Goal: Information Seeking & Learning: Learn about a topic

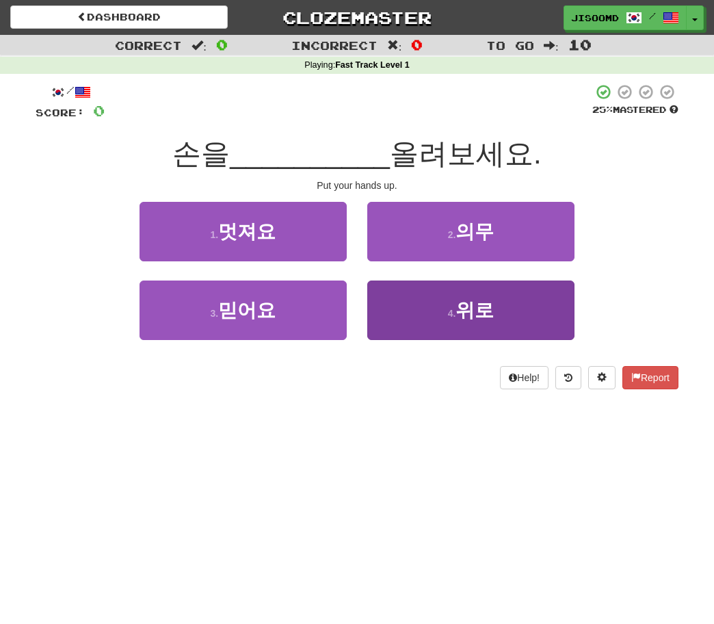
click at [429, 328] on button "4 . 위로" at bounding box center [471, 311] width 207 height 60
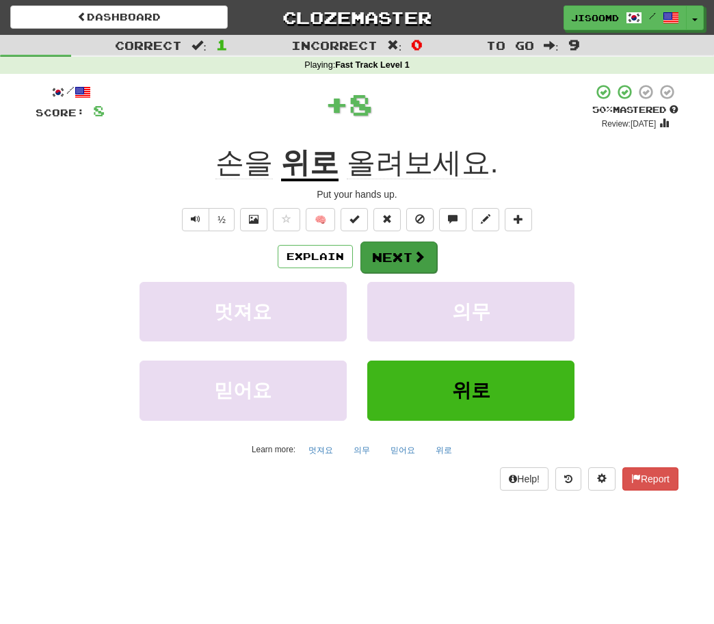
click at [406, 260] on button "Next" at bounding box center [399, 257] width 77 height 31
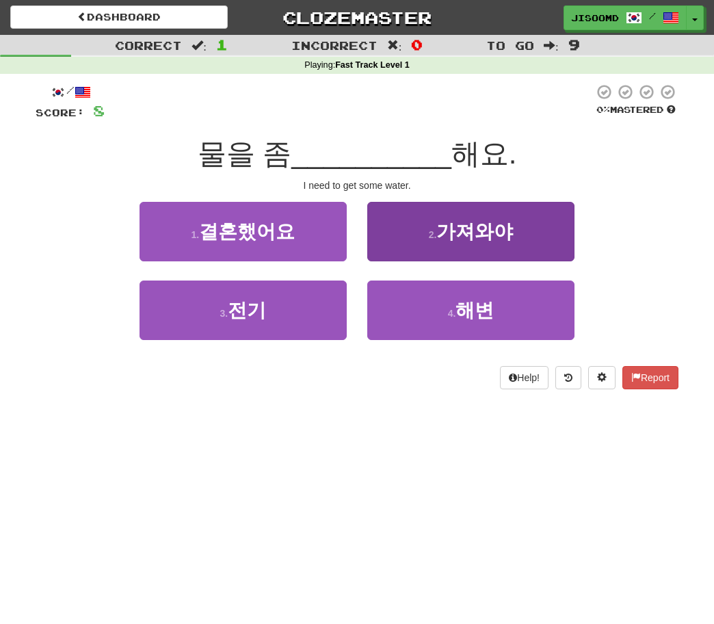
click at [422, 229] on button "2 . 가져와야" at bounding box center [471, 232] width 207 height 60
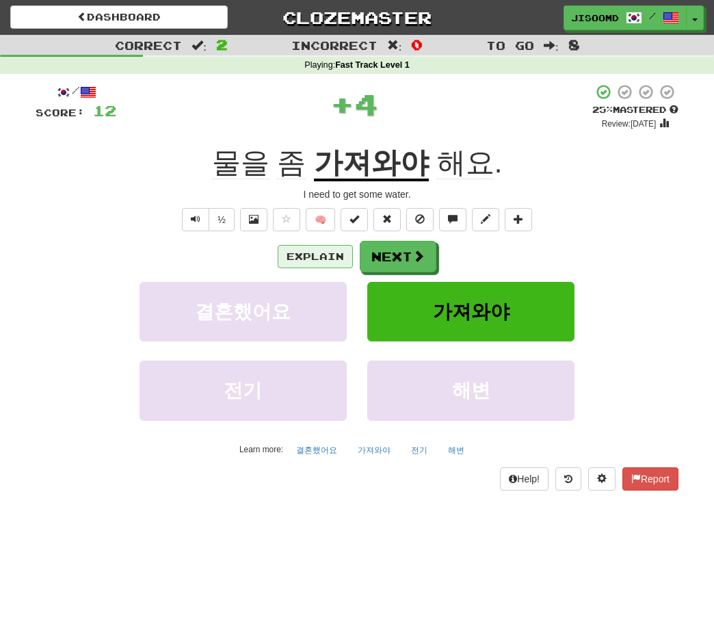
click at [340, 257] on button "Explain" at bounding box center [315, 256] width 75 height 23
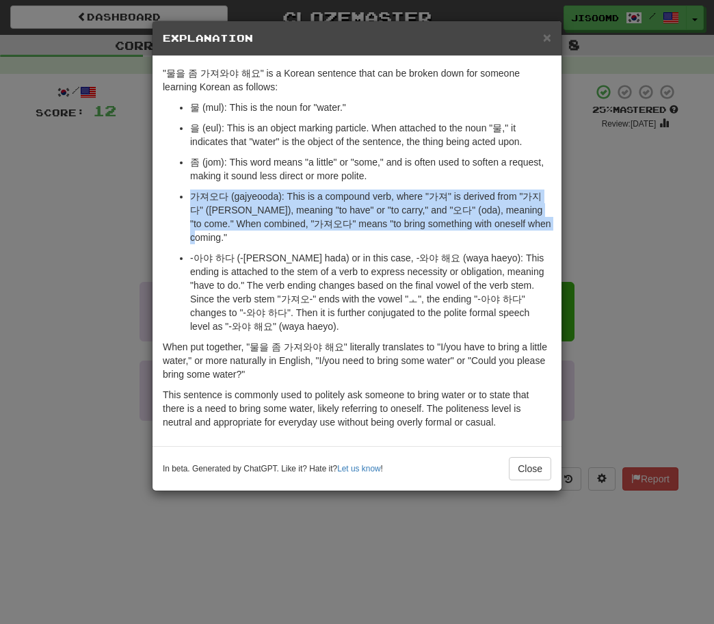
drag, startPoint x: 193, startPoint y: 194, endPoint x: 534, endPoint y: 224, distance: 342.8
click at [534, 224] on p "가져오다 (gajyeooda): This is a compound verb, where "가져" is derived from "가지다" ([P…" at bounding box center [370, 217] width 361 height 55
copy p "가져오다 (gajyeooda): This is a compound verb, where "가져" is derived from "가지다" ([P…"
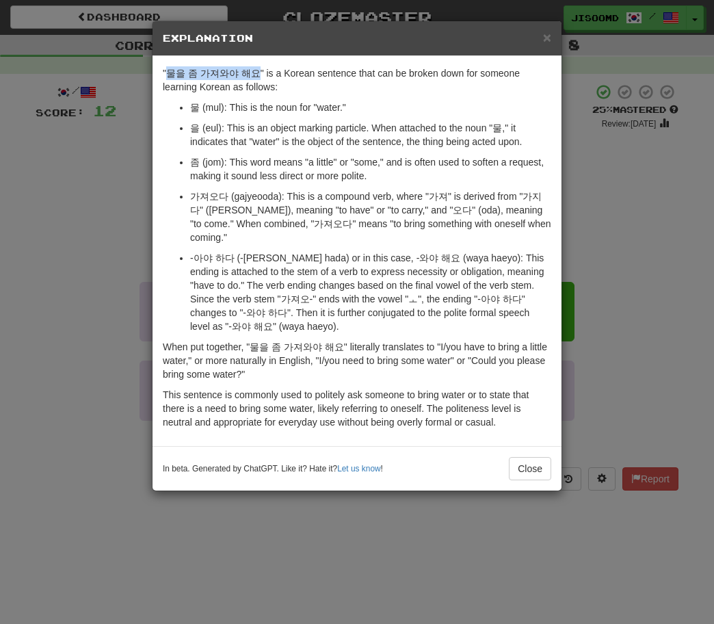
drag, startPoint x: 168, startPoint y: 70, endPoint x: 250, endPoint y: 70, distance: 82.8
click at [250, 70] on p ""물을 좀 가져와야 해요" is a Korean sentence that can be broken down for someone learnin…" at bounding box center [357, 79] width 389 height 27
copy p "물을 좀 가져와야 해요"
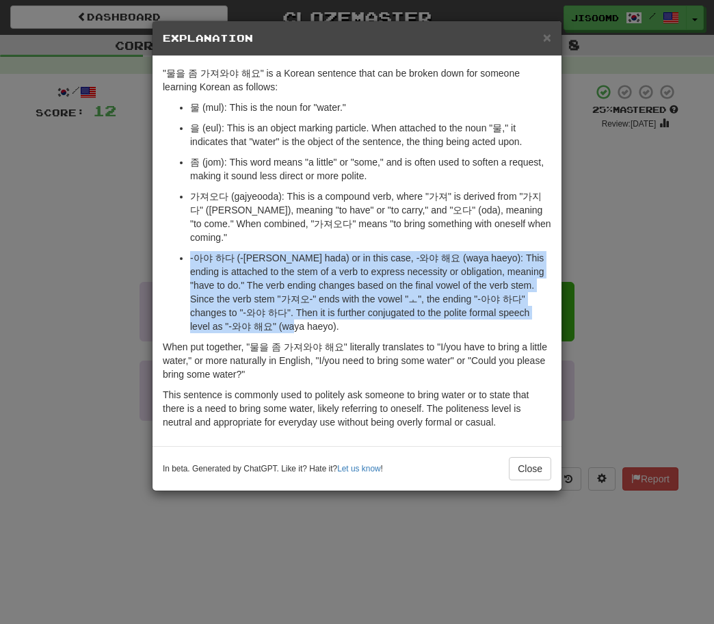
drag, startPoint x: 192, startPoint y: 244, endPoint x: 242, endPoint y: 311, distance: 84.6
click at [242, 311] on p "-아야 하다 (-[PERSON_NAME] hada) or in this case, -와야 해요 (waya haeyo): This ending …" at bounding box center [370, 292] width 361 height 82
copy p "-아야 하다 (-[PERSON_NAME] hada) or in this case, -와야 해요 (waya haeyo): This ending …"
click at [114, 381] on div "× Explanation "물을 좀 가져와야 해요" is a Korean sentence that can be broken down for s…" at bounding box center [357, 312] width 714 height 624
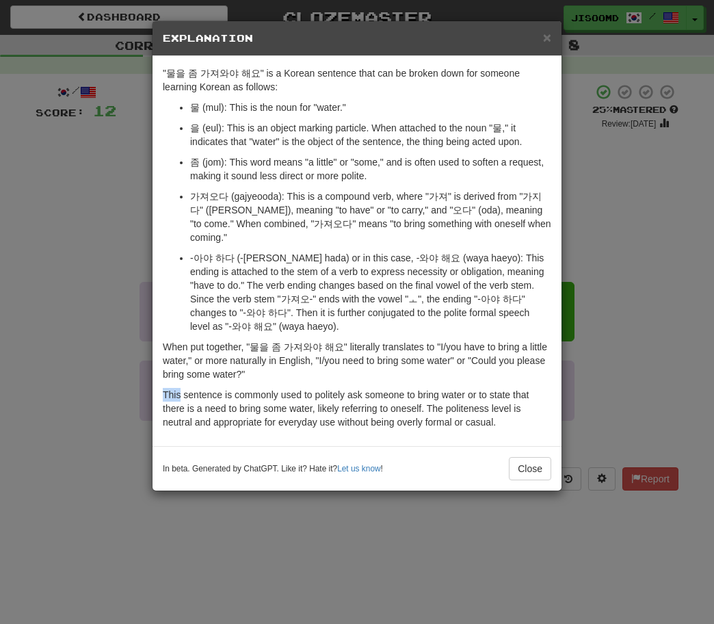
click at [114, 381] on div "× Explanation "물을 좀 가져와야 해요" is a Korean sentence that can be broken down for s…" at bounding box center [357, 312] width 714 height 624
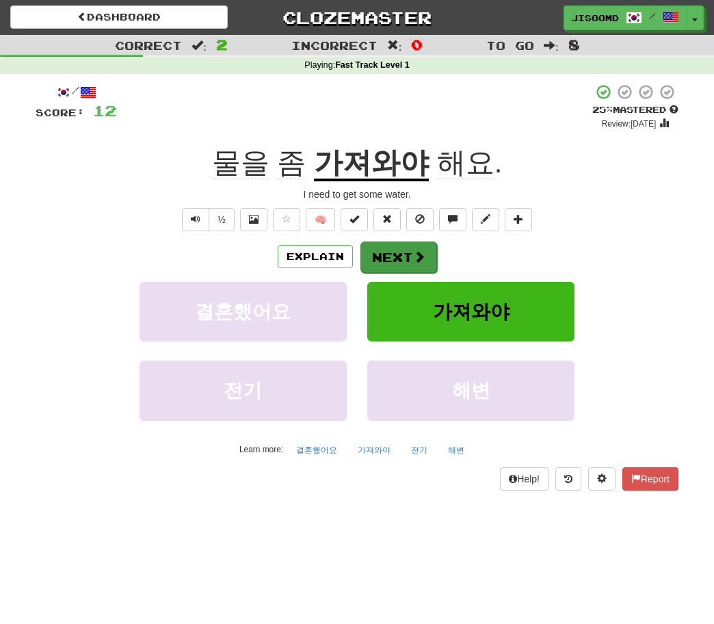
click at [400, 252] on button "Next" at bounding box center [399, 257] width 77 height 31
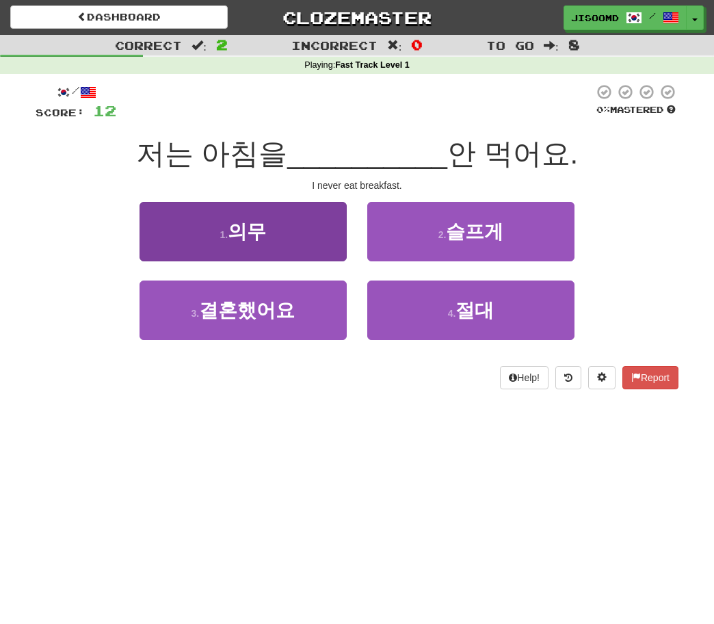
click at [308, 236] on button "1 . 의무" at bounding box center [243, 232] width 207 height 60
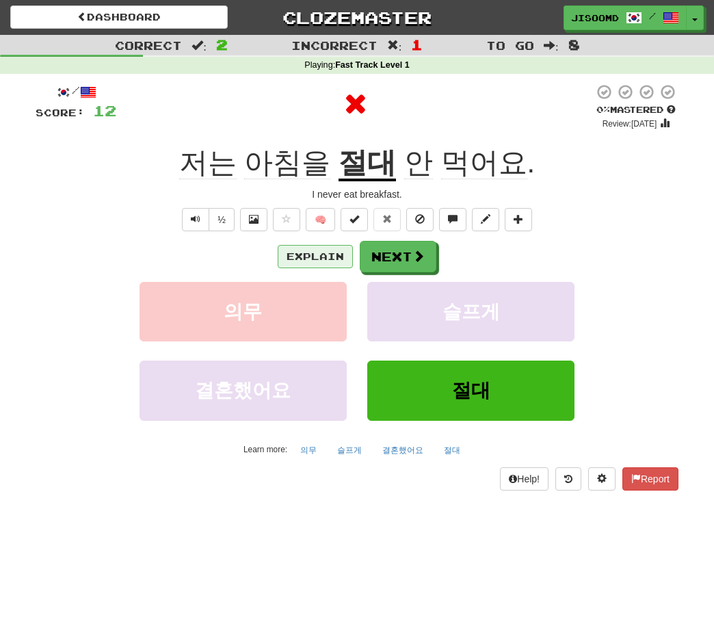
click at [309, 258] on button "Explain" at bounding box center [315, 256] width 75 height 23
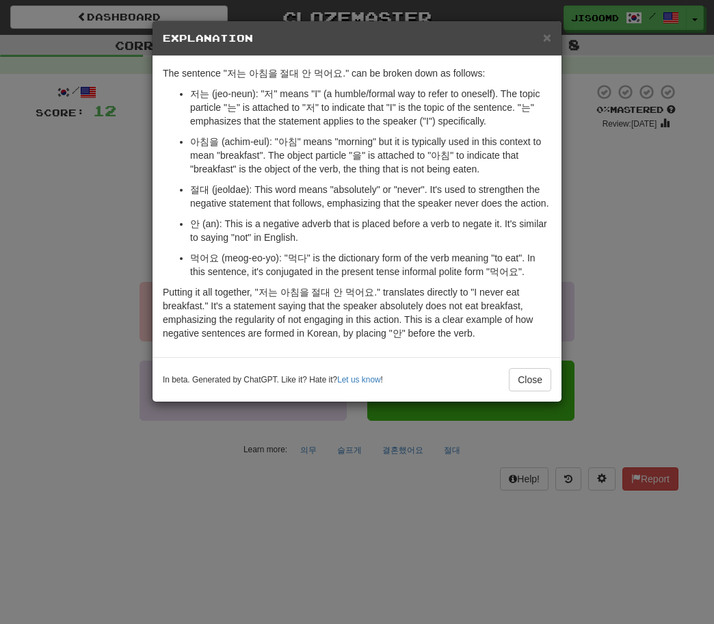
click at [112, 289] on div "× Explanation The sentence "저는 아침을 절대 안 먹어요." can be broken down as follows: 저는…" at bounding box center [357, 312] width 714 height 624
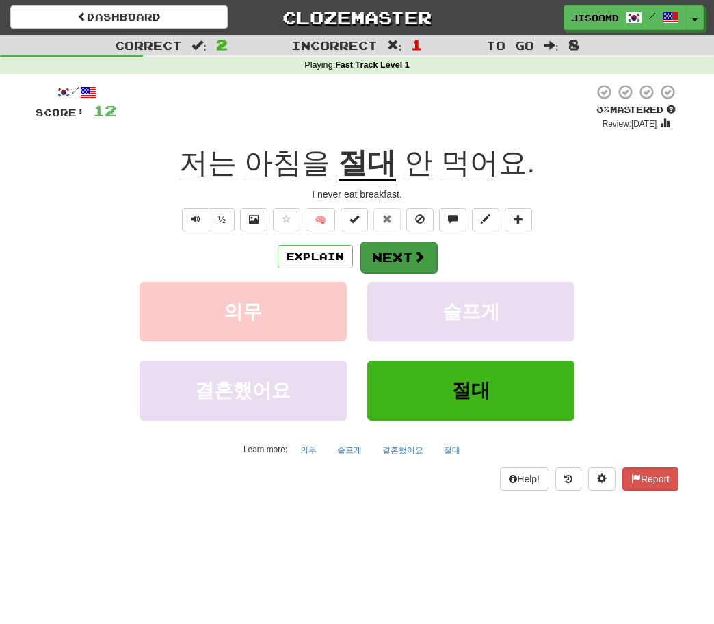
click at [417, 262] on span at bounding box center [419, 256] width 12 height 12
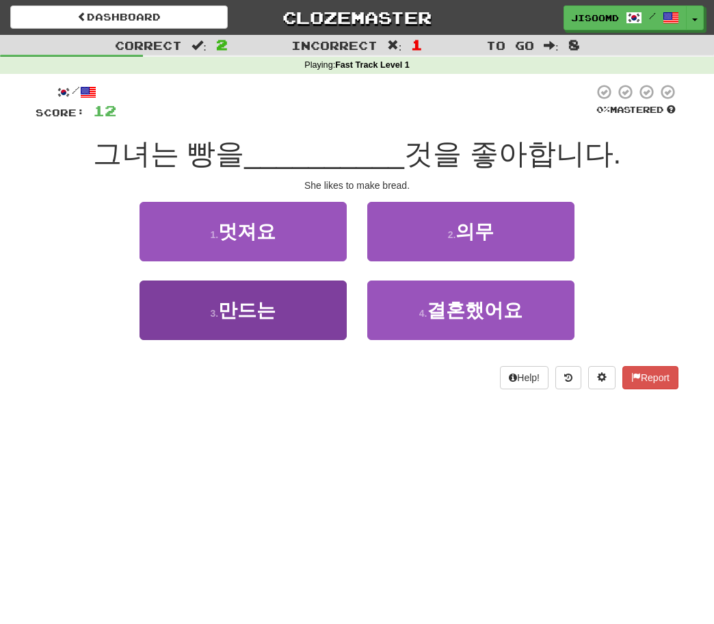
click at [302, 332] on button "3 . 만드는" at bounding box center [243, 311] width 207 height 60
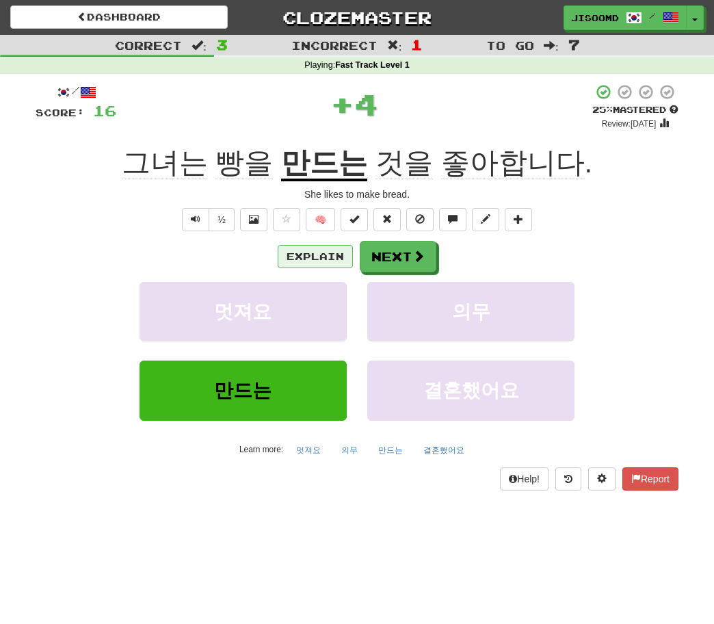
click at [305, 255] on button "Explain" at bounding box center [315, 256] width 75 height 23
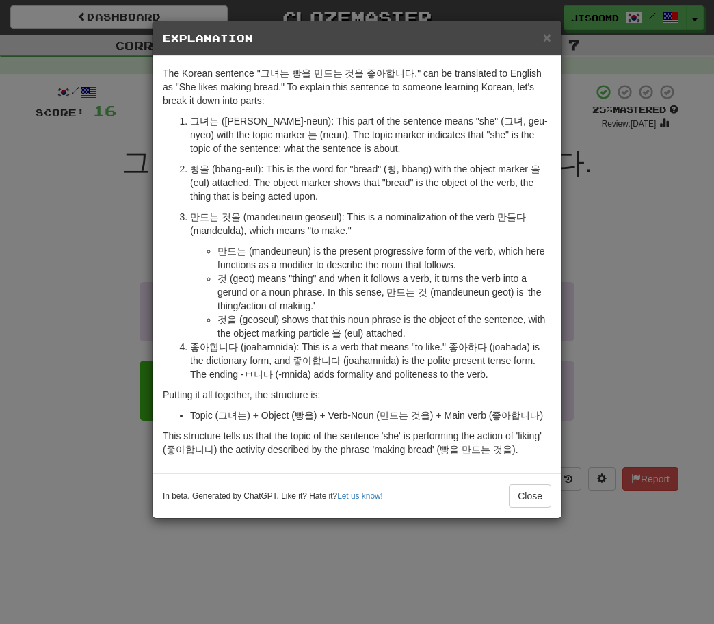
click at [127, 374] on div "× Explanation The Korean sentence "그녀는 빵을 만드는 것을 좋아합니다." can be translated to E…" at bounding box center [357, 312] width 714 height 624
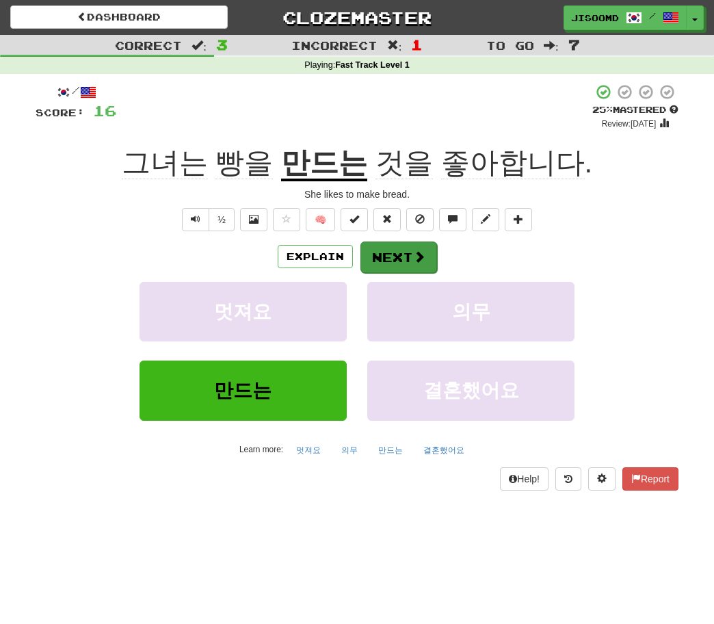
click at [396, 247] on button "Next" at bounding box center [399, 257] width 77 height 31
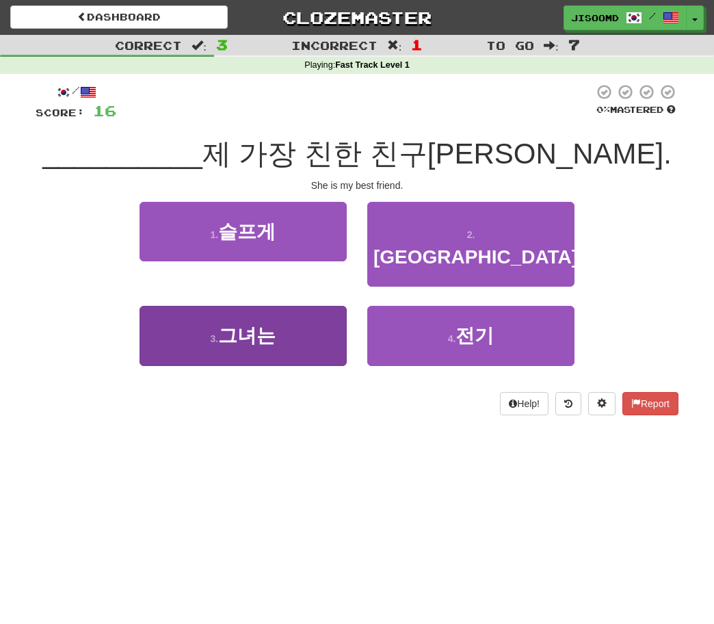
click at [212, 328] on button "3 . 그녀는" at bounding box center [243, 336] width 207 height 60
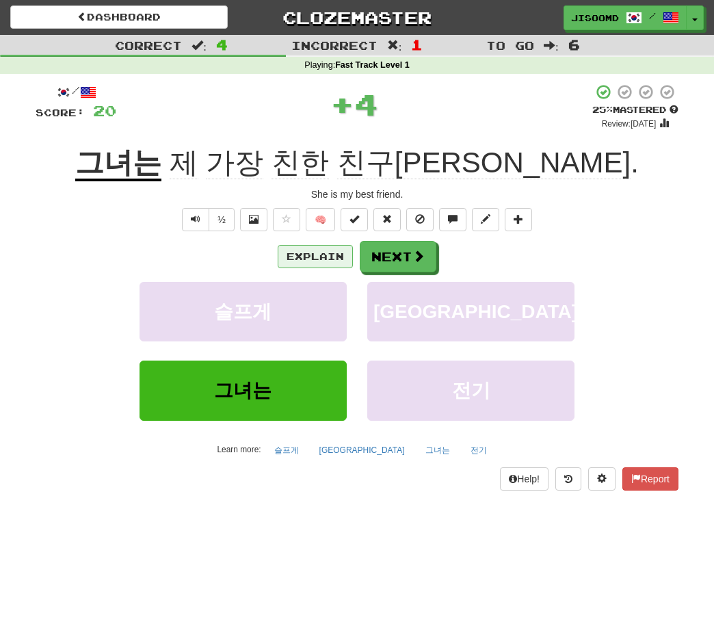
click at [327, 259] on button "Explain" at bounding box center [315, 256] width 75 height 23
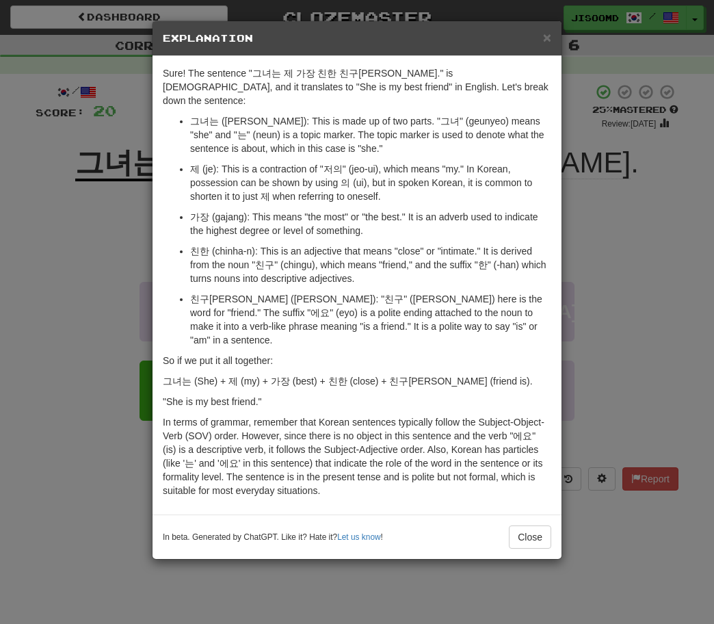
click at [115, 372] on div "× Explanation Sure! The sentence "그녀는 제 가장 친한 친구[PERSON_NAME]." is [DEMOGRAPHIC…" at bounding box center [357, 312] width 714 height 624
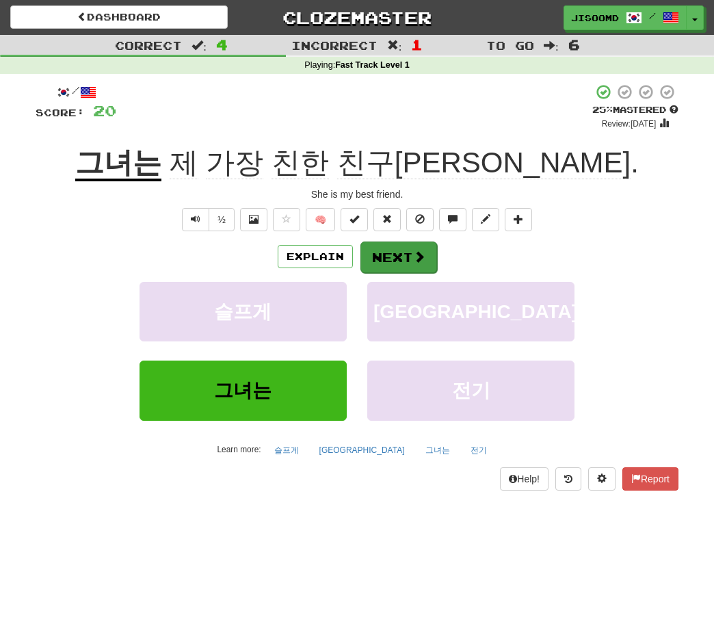
click at [387, 257] on button "Next" at bounding box center [399, 257] width 77 height 31
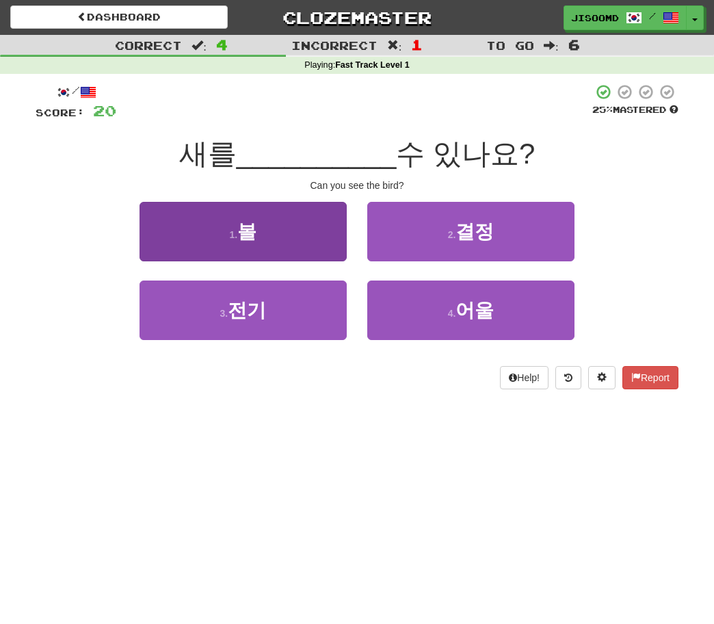
click at [216, 246] on button "1 . 볼" at bounding box center [243, 232] width 207 height 60
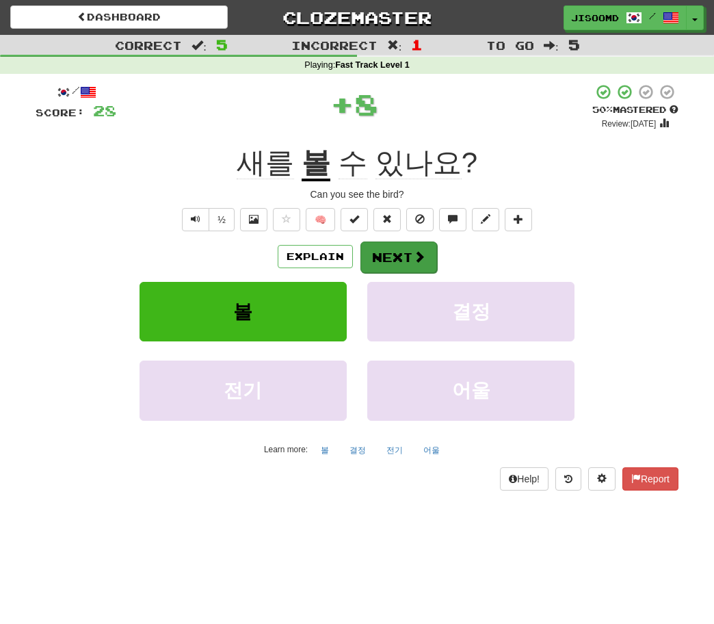
click at [376, 252] on button "Next" at bounding box center [399, 257] width 77 height 31
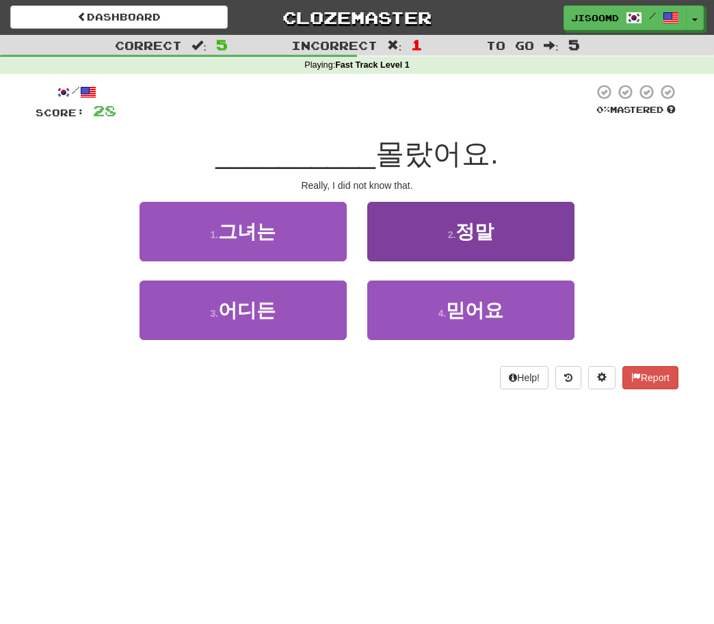
click at [500, 241] on button "2 . 정말" at bounding box center [471, 232] width 207 height 60
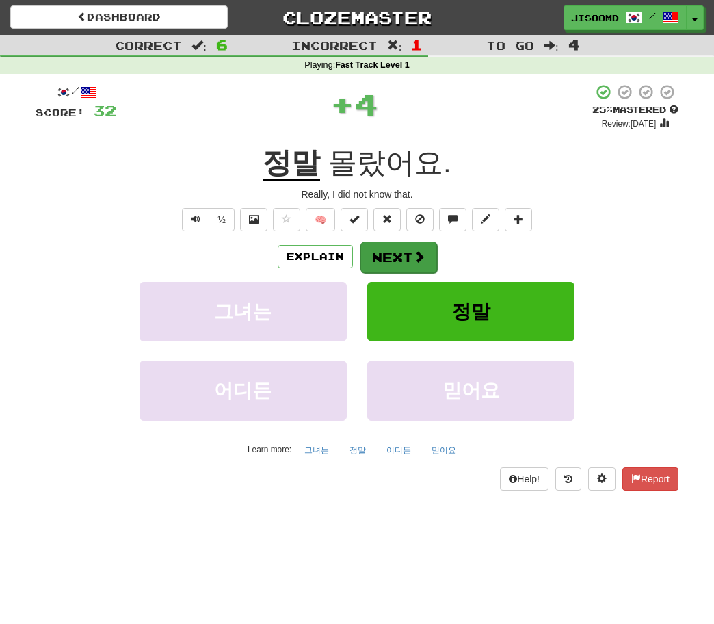
click at [396, 257] on button "Next" at bounding box center [399, 257] width 77 height 31
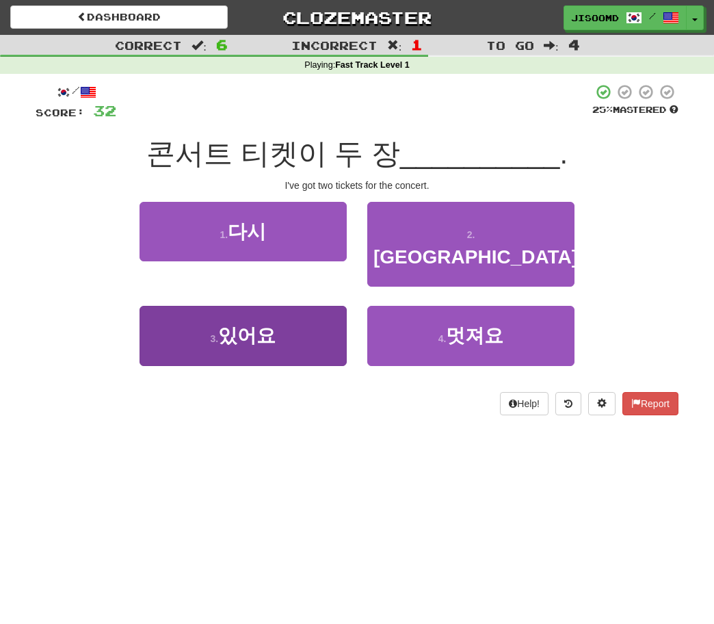
click at [278, 330] on button "3 . 있어요" at bounding box center [243, 336] width 207 height 60
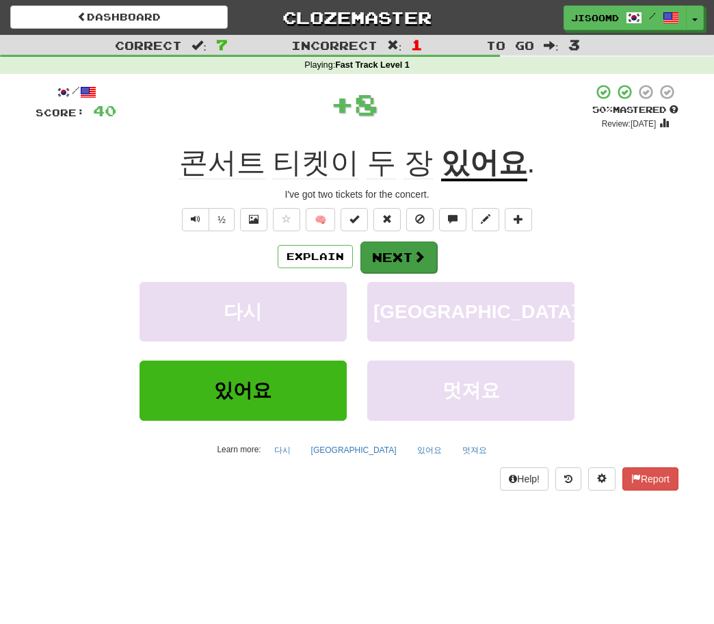
click at [381, 254] on button "Next" at bounding box center [399, 257] width 77 height 31
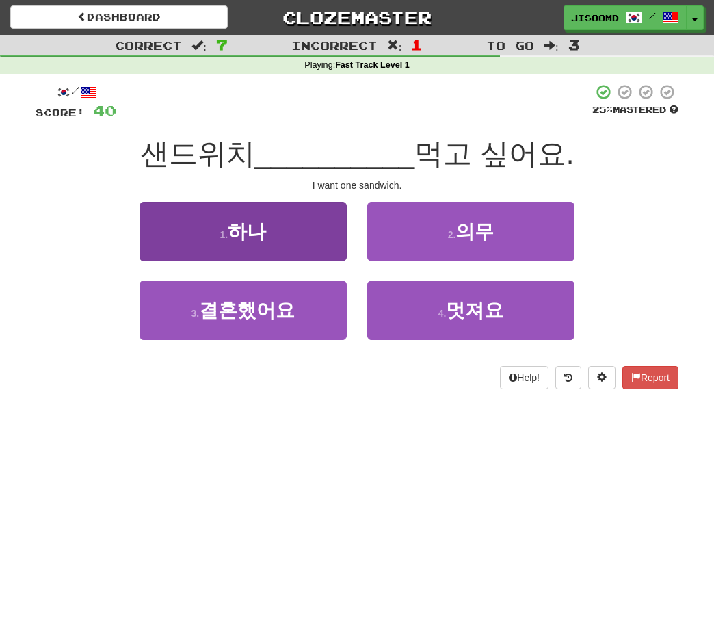
click at [307, 245] on button "1 . 하나" at bounding box center [243, 232] width 207 height 60
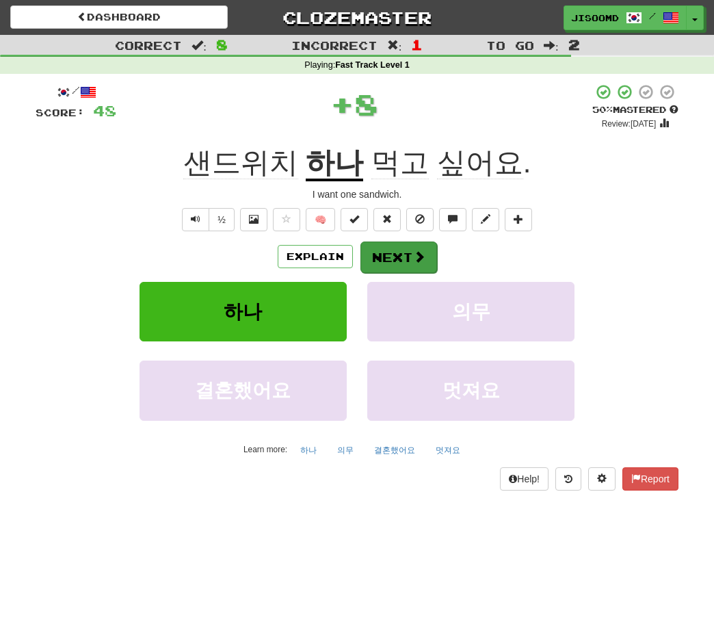
click at [394, 257] on button "Next" at bounding box center [399, 257] width 77 height 31
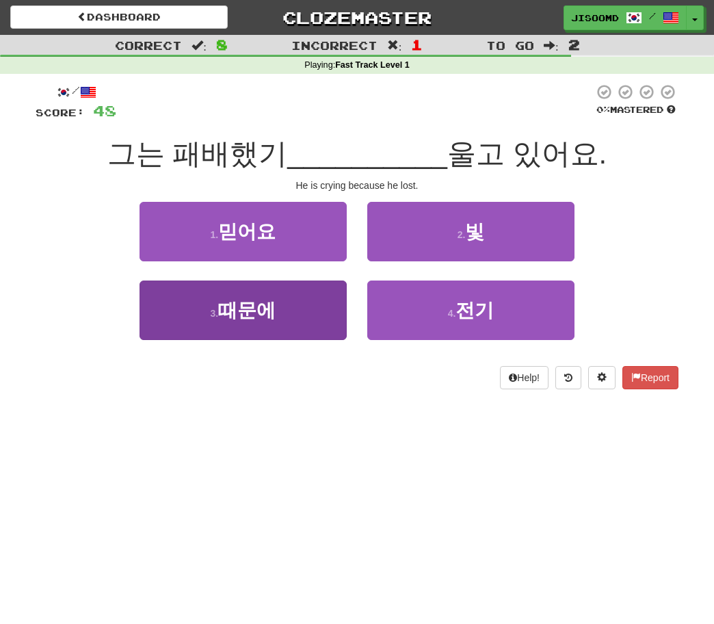
click at [292, 308] on button "3 . 때문에" at bounding box center [243, 311] width 207 height 60
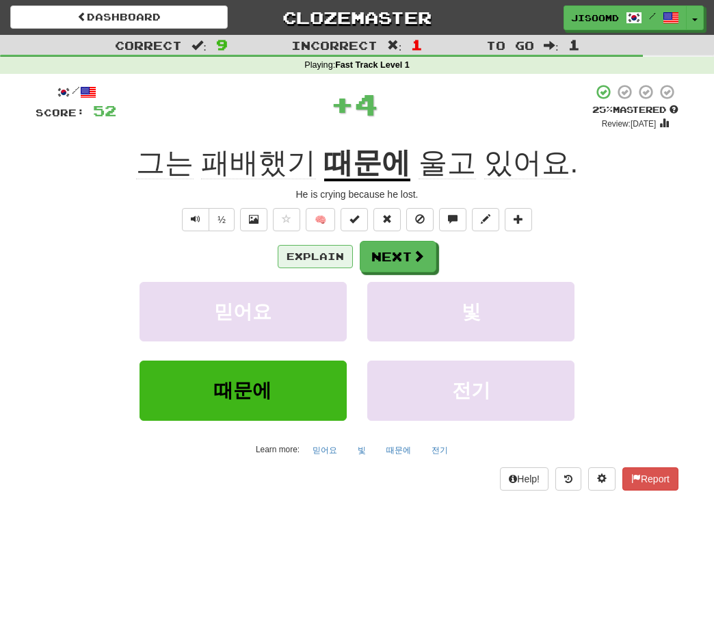
click at [309, 257] on button "Explain" at bounding box center [315, 256] width 75 height 23
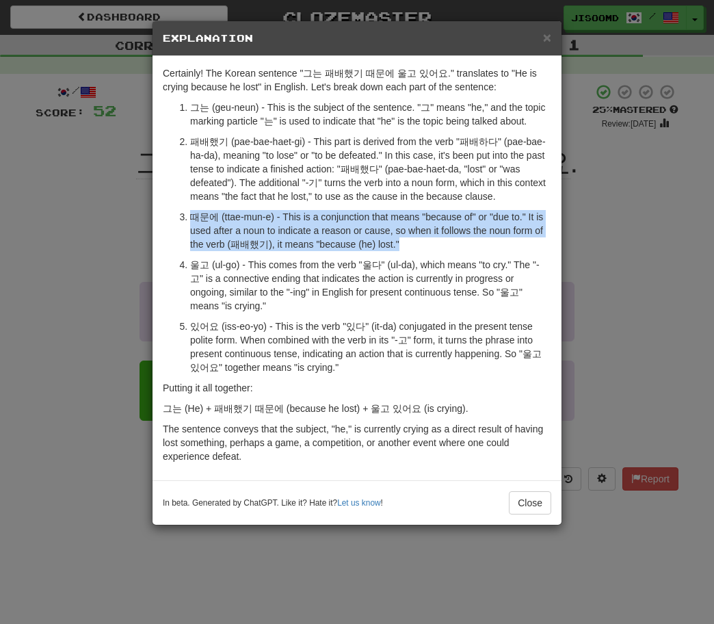
drag, startPoint x: 189, startPoint y: 215, endPoint x: 401, endPoint y: 240, distance: 213.7
click at [401, 240] on ol "그는 (geu-neun) - This is the subject of the sentence. "그" means "he," and the to…" at bounding box center [357, 238] width 389 height 274
copy p "때문에 (ttae-mun-e) - This is a conjunction that means "because of" or "due to." I…"
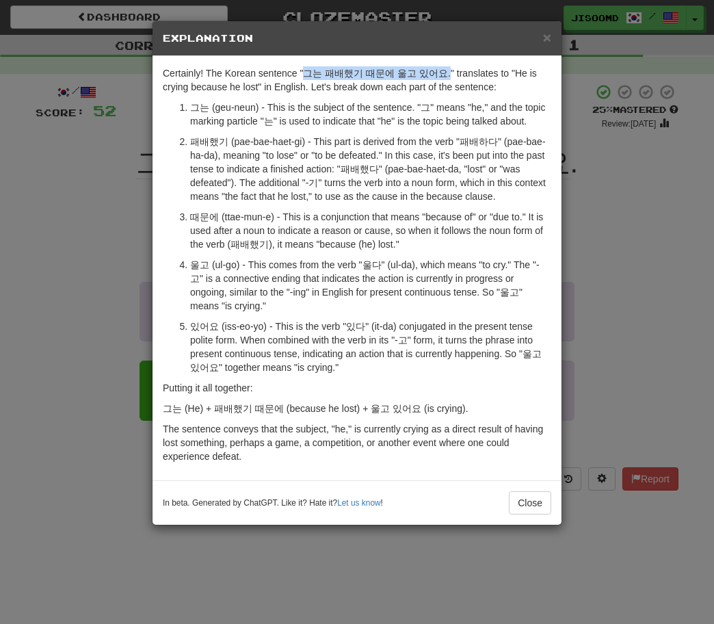
drag, startPoint x: 305, startPoint y: 72, endPoint x: 432, endPoint y: 71, distance: 127.3
click at [432, 71] on p "Certainly! The Korean sentence "그는 패배했기 때문에 울고 있어요." translates to "He is cryin…" at bounding box center [357, 79] width 389 height 27
copy p "그는 패배했기 때문에 울고 있어요."
click at [123, 324] on div "× Explanation Certainly! The Korean sentence "그는 패배했기 때문에 울고 있어요." translates t…" at bounding box center [357, 312] width 714 height 624
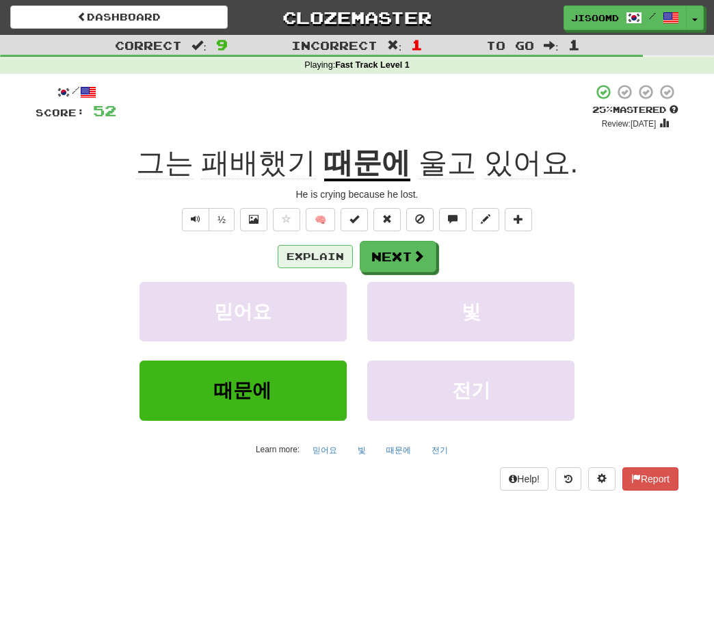
click at [323, 255] on button "Explain" at bounding box center [315, 256] width 75 height 23
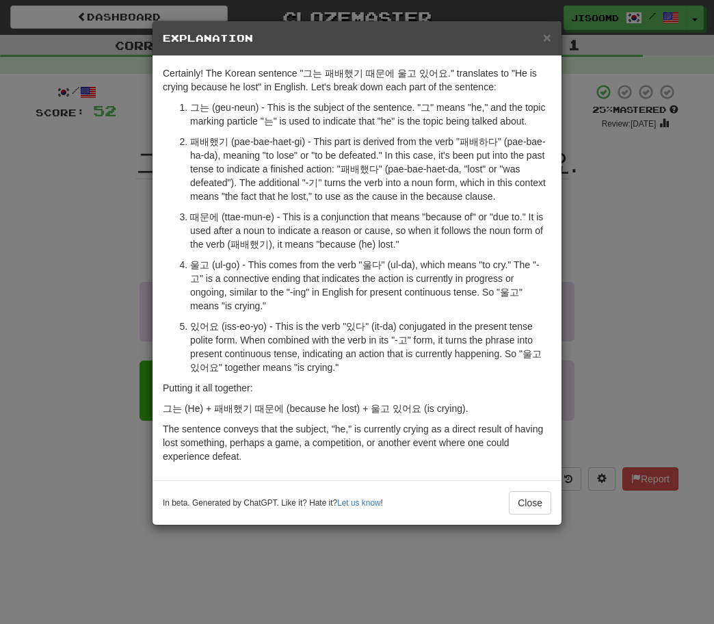
click at [109, 321] on div "× Explanation Certainly! The Korean sentence "그는 패배했기 때문에 울고 있어요." translates t…" at bounding box center [357, 312] width 714 height 624
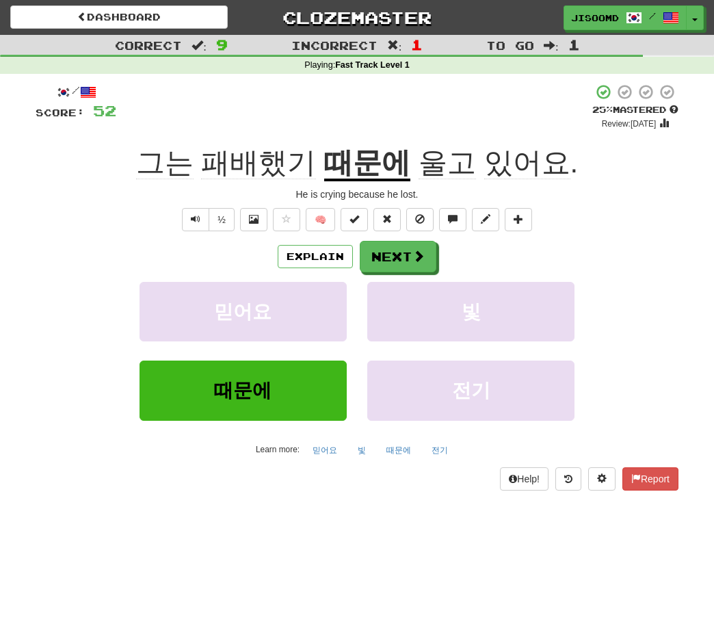
click at [387, 236] on div "/ Score: 52 + 4 25 % Mastered Review: [DATE] 그는 패배했기 때문에 울고 있어요 . He is crying …" at bounding box center [357, 286] width 643 height 407
click at [387, 248] on button "Next" at bounding box center [399, 257] width 77 height 31
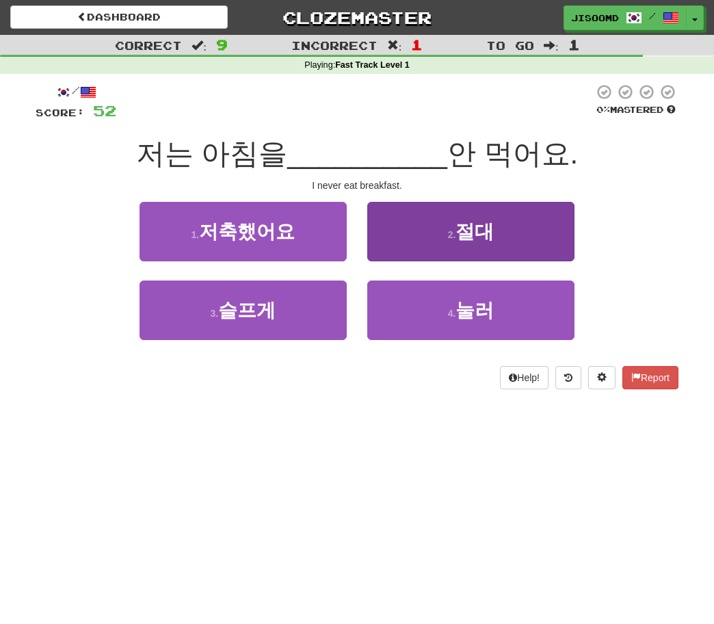
click at [430, 226] on button "2 . 절대" at bounding box center [471, 232] width 207 height 60
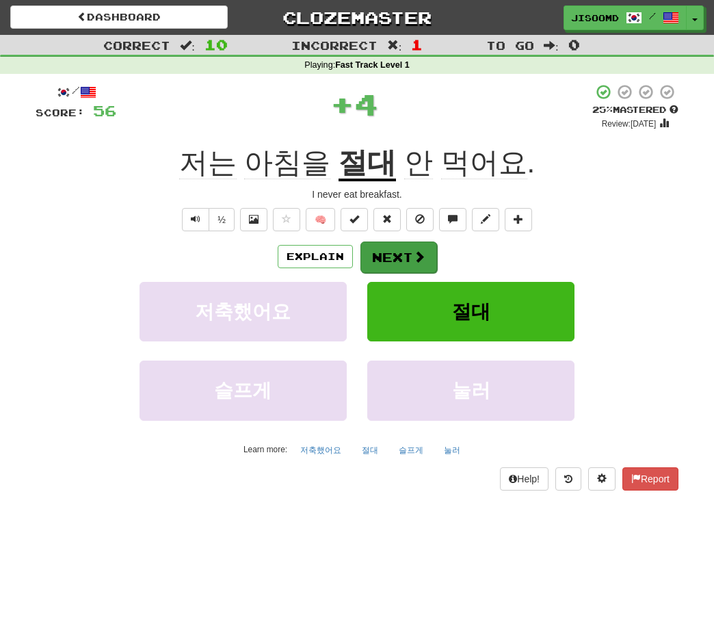
click at [410, 248] on button "Next" at bounding box center [399, 257] width 77 height 31
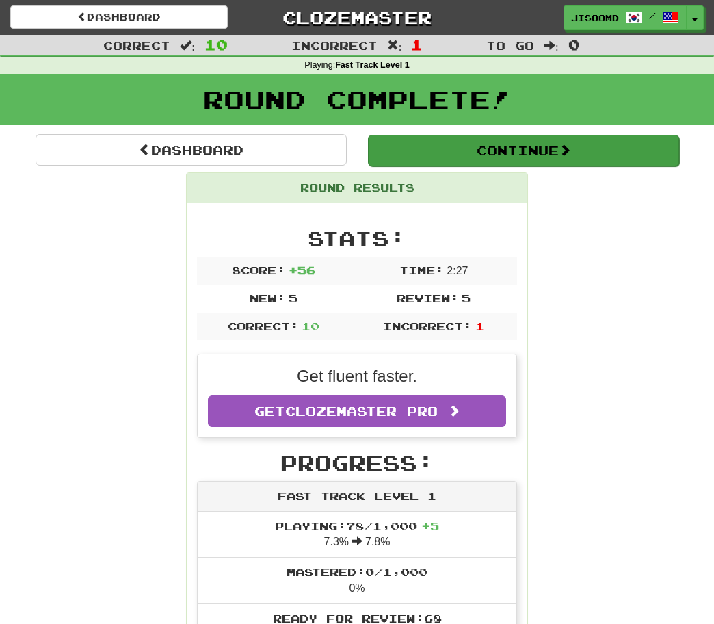
click at [485, 140] on button "Continue" at bounding box center [523, 150] width 311 height 31
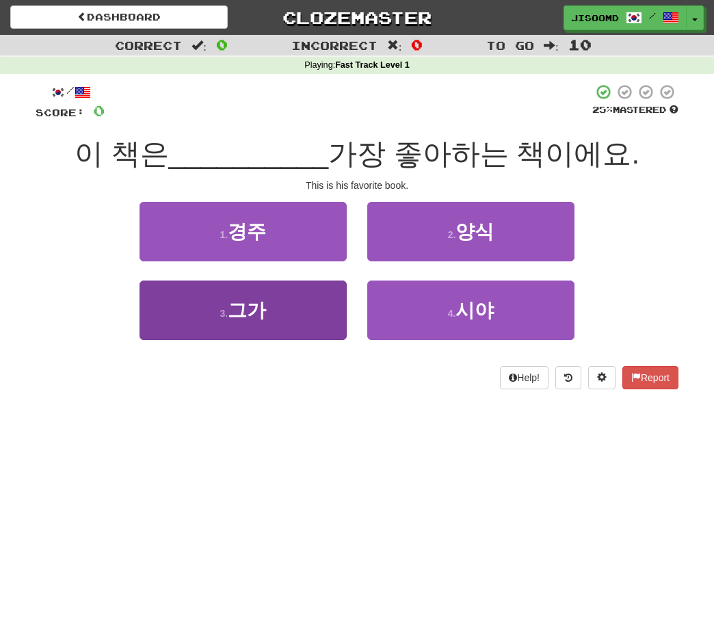
click at [301, 326] on button "3 . [DEMOGRAPHIC_DATA]" at bounding box center [243, 311] width 207 height 60
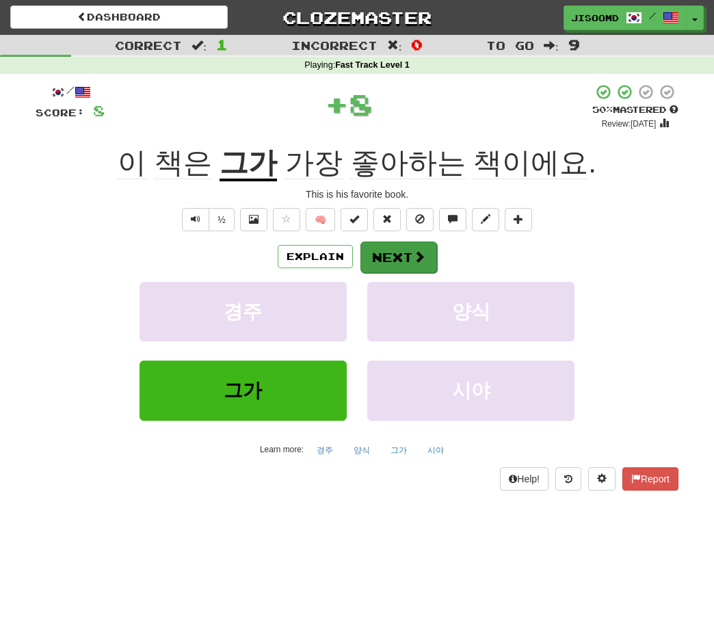
click at [387, 263] on button "Next" at bounding box center [399, 257] width 77 height 31
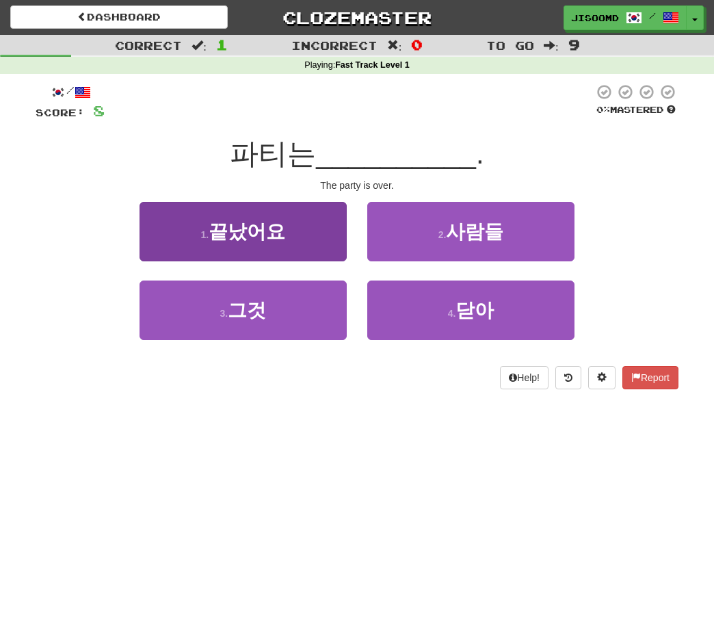
click at [305, 237] on button "1 . 끝났어요" at bounding box center [243, 232] width 207 height 60
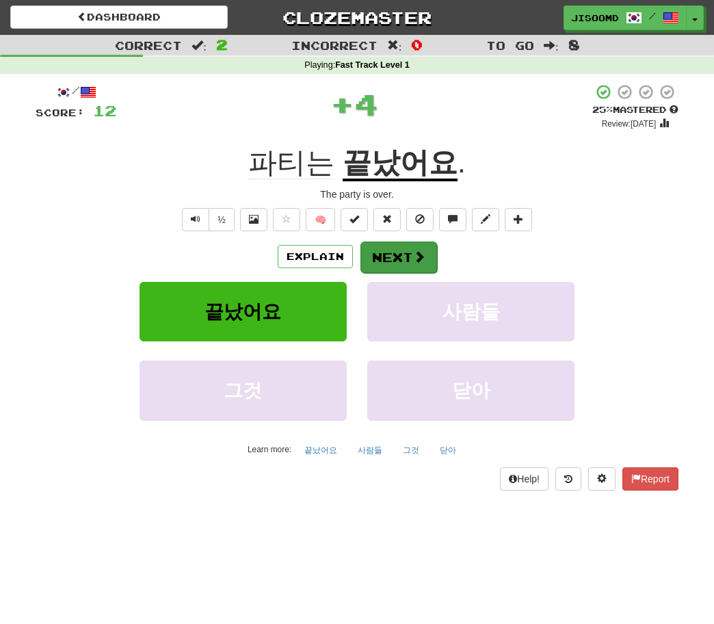
click at [394, 248] on button "Next" at bounding box center [399, 257] width 77 height 31
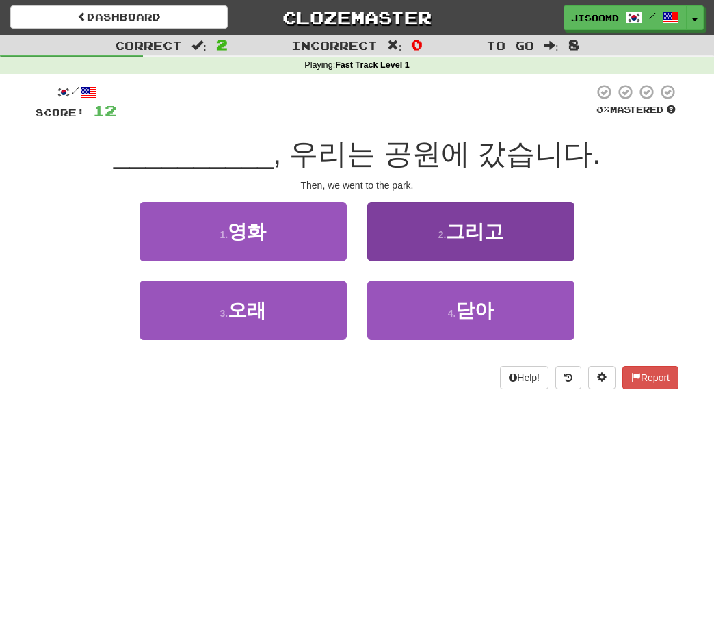
click at [430, 240] on button "2 . 그리고" at bounding box center [471, 232] width 207 height 60
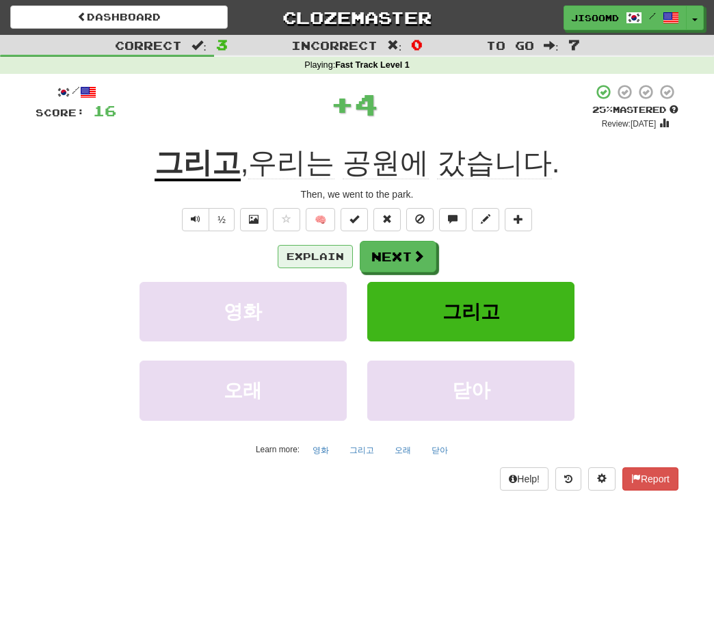
click at [324, 263] on button "Explain" at bounding box center [315, 256] width 75 height 23
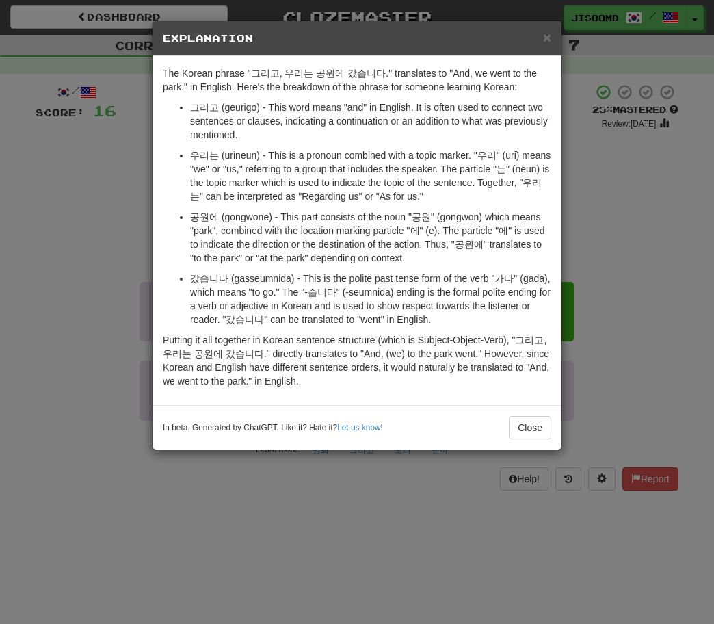
click at [133, 320] on div "× Explanation The Korean phrase "그리고, 우리는 공원에 갔습니다." translates to "And, we wen…" at bounding box center [357, 312] width 714 height 624
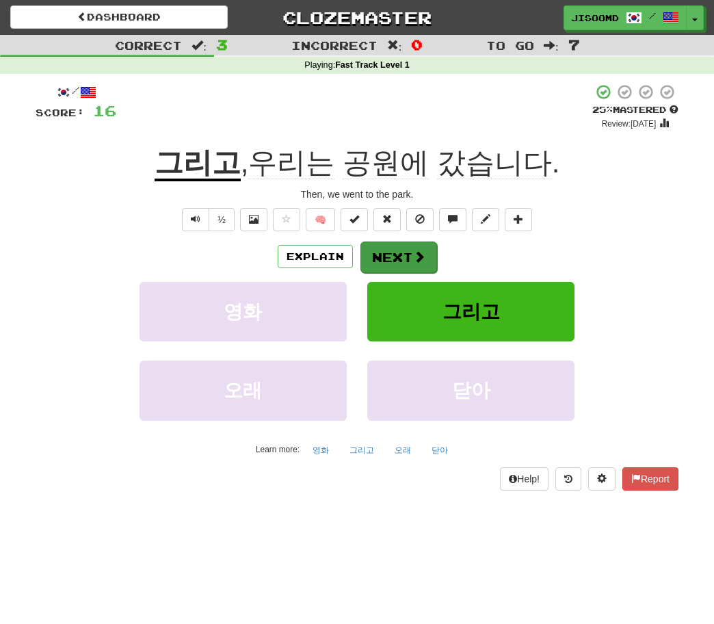
click at [404, 251] on button "Next" at bounding box center [399, 257] width 77 height 31
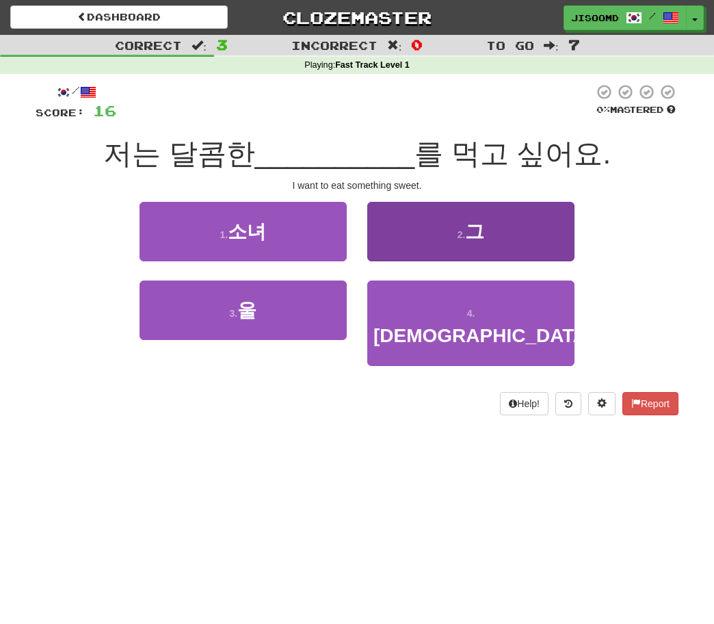
click at [433, 222] on button "2 . 그" at bounding box center [471, 232] width 207 height 60
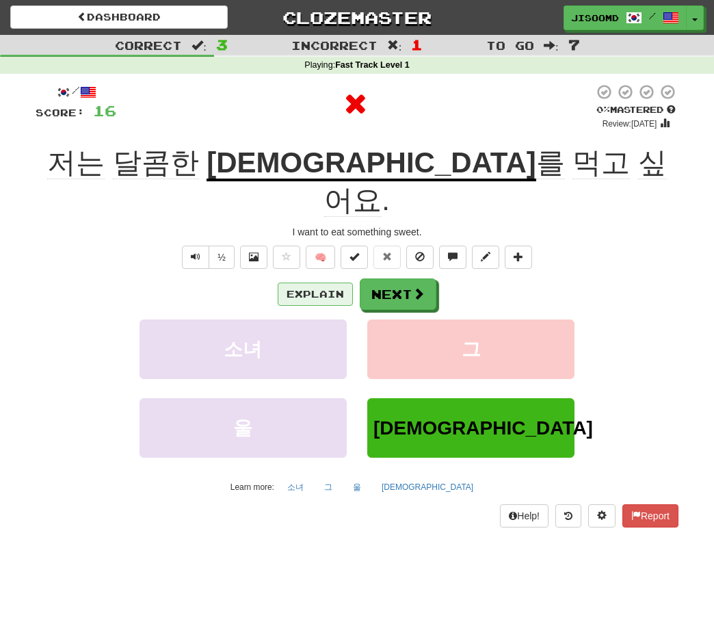
click at [334, 283] on button "Explain" at bounding box center [315, 294] width 75 height 23
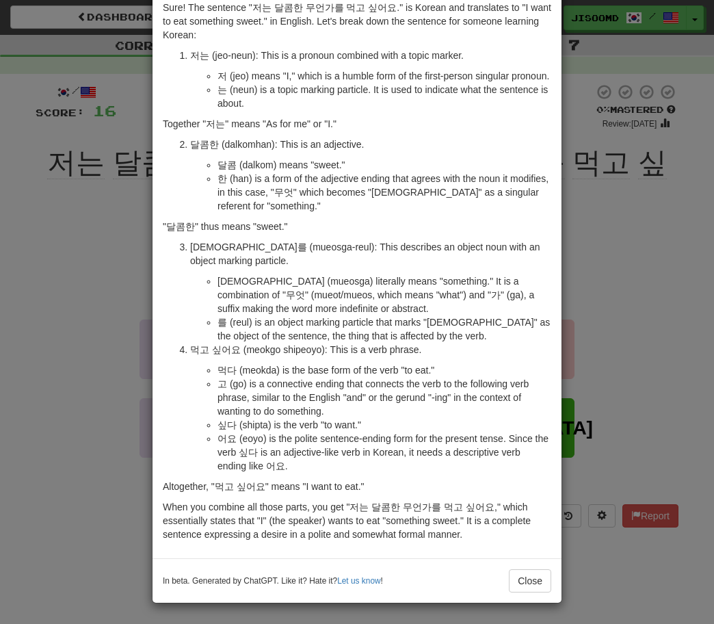
scroll to position [79, 0]
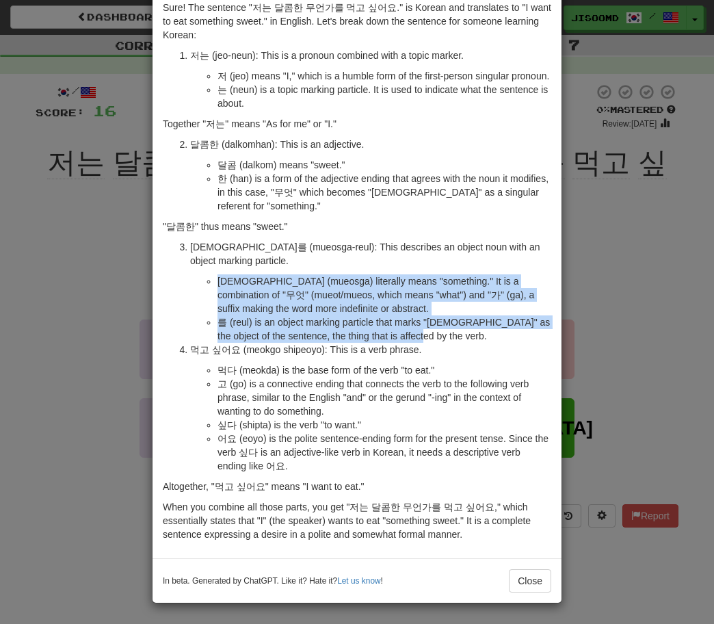
drag, startPoint x: 216, startPoint y: 277, endPoint x: 448, endPoint y: 332, distance: 237.7
click at [448, 332] on ul "[DEMOGRAPHIC_DATA] (mueosga) literally means "something." It is a combination o…" at bounding box center [370, 308] width 361 height 68
click at [448, 332] on li "를 (reul) is an object marking particle that marks "[DEMOGRAPHIC_DATA]" as the o…" at bounding box center [385, 328] width 334 height 27
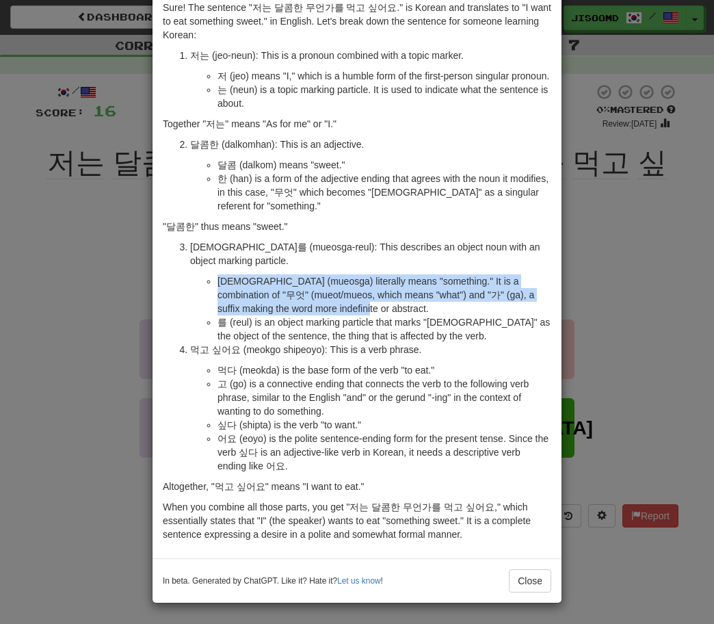
drag, startPoint x: 218, startPoint y: 276, endPoint x: 381, endPoint y: 306, distance: 164.8
click at [381, 306] on li "[DEMOGRAPHIC_DATA] (mueosga) literally means "something." It is a combination o…" at bounding box center [385, 294] width 334 height 41
copy li "[DEMOGRAPHIC_DATA] (mueosga) literally means "something." It is a combination o…"
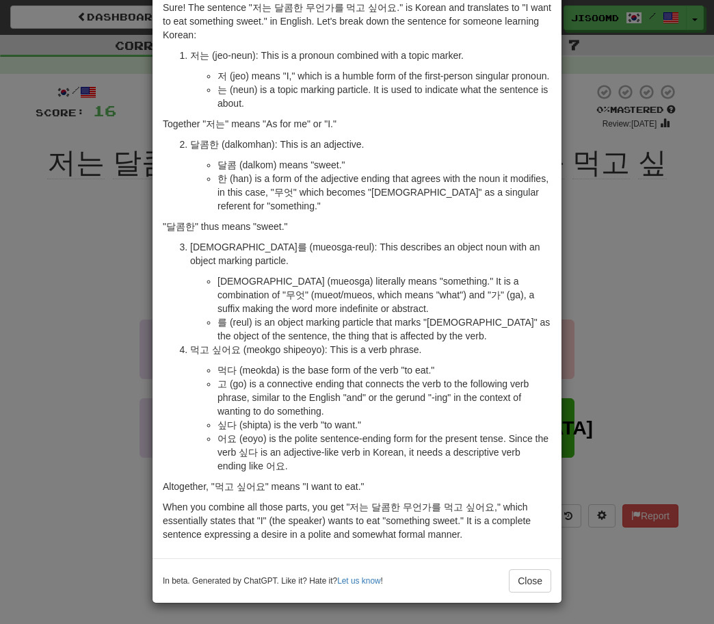
click at [63, 324] on div "× Explanation Sure! The sentence "저는 달콤한 무언가를 먹고 싶어요." is Korean and translates…" at bounding box center [357, 312] width 714 height 624
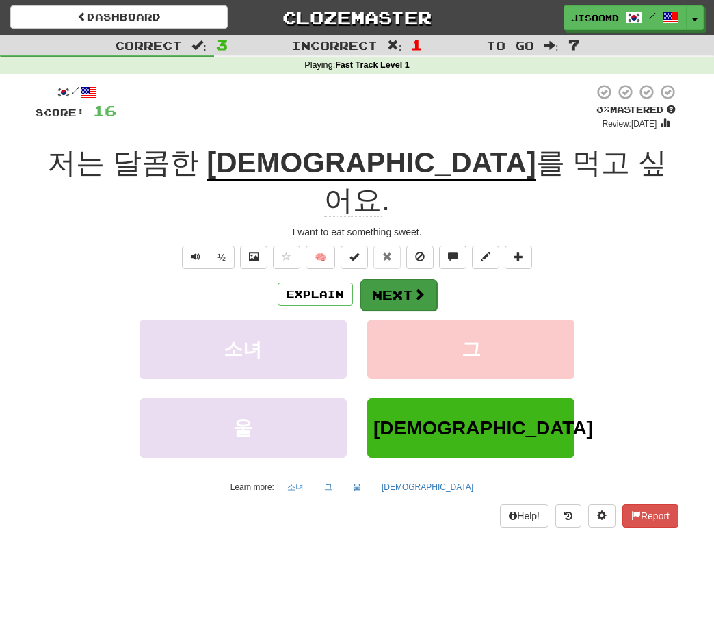
click at [410, 279] on button "Next" at bounding box center [399, 294] width 77 height 31
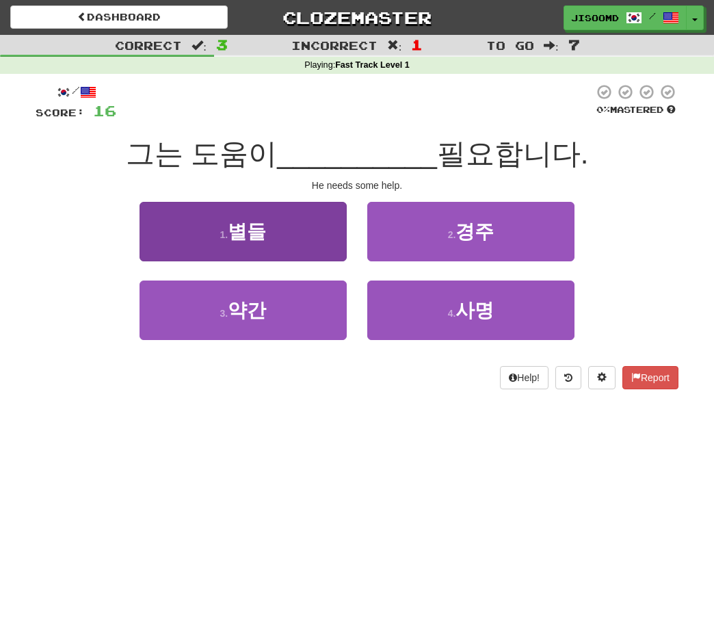
click at [250, 239] on span "별들" at bounding box center [247, 231] width 38 height 21
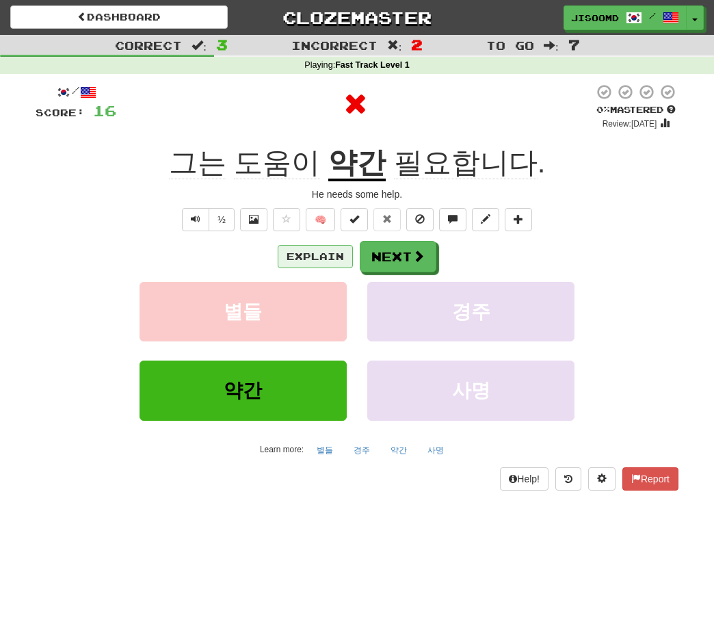
click at [315, 261] on button "Explain" at bounding box center [315, 256] width 75 height 23
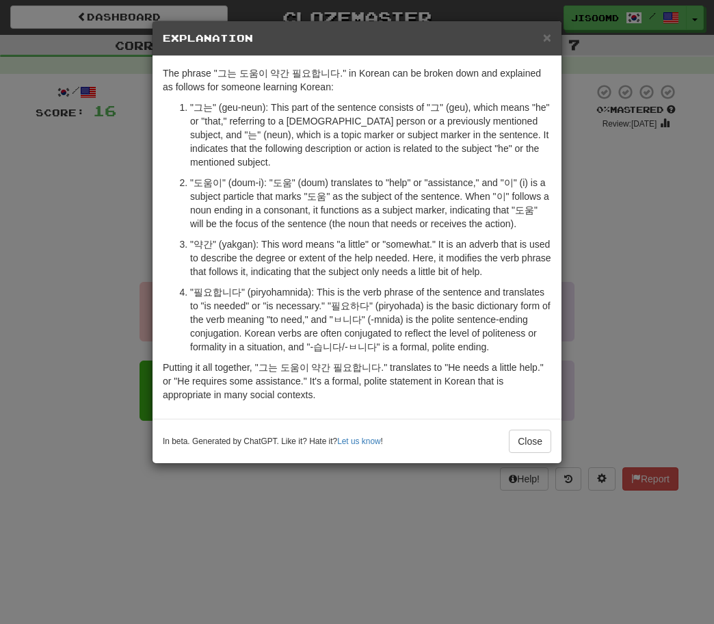
click at [303, 511] on div "× Explanation The phrase "그는 도움이 약간 필요합니다." in Korean can be broken down and ex…" at bounding box center [357, 312] width 714 height 624
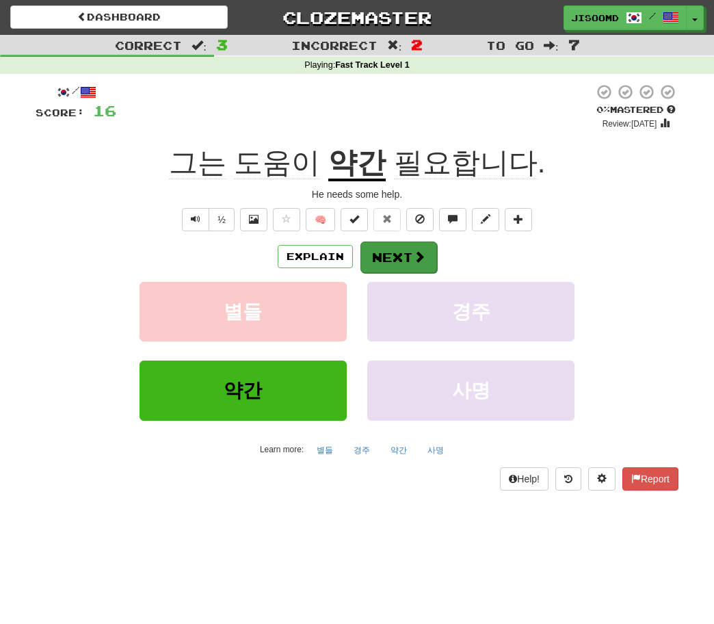
click at [410, 261] on button "Next" at bounding box center [399, 257] width 77 height 31
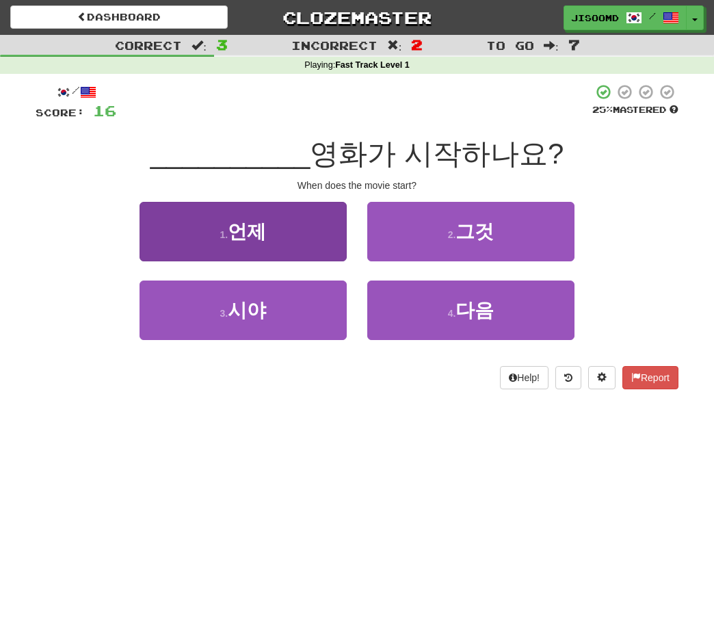
click at [266, 221] on button "1 . 언제" at bounding box center [243, 232] width 207 height 60
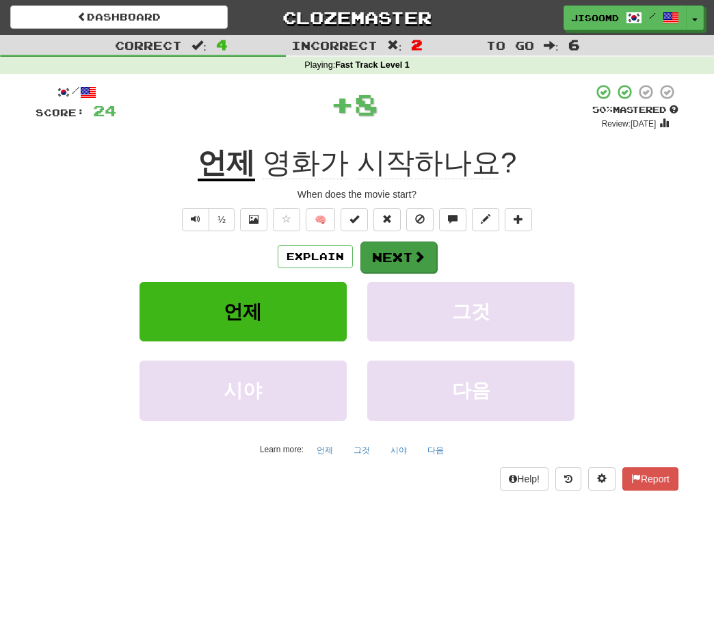
click at [428, 253] on button "Next" at bounding box center [399, 257] width 77 height 31
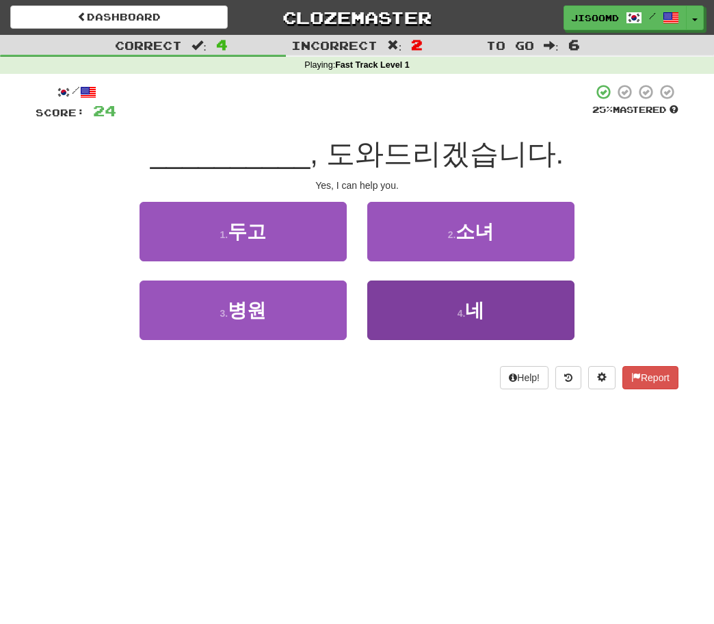
click at [441, 316] on button "4 . 네" at bounding box center [471, 311] width 207 height 60
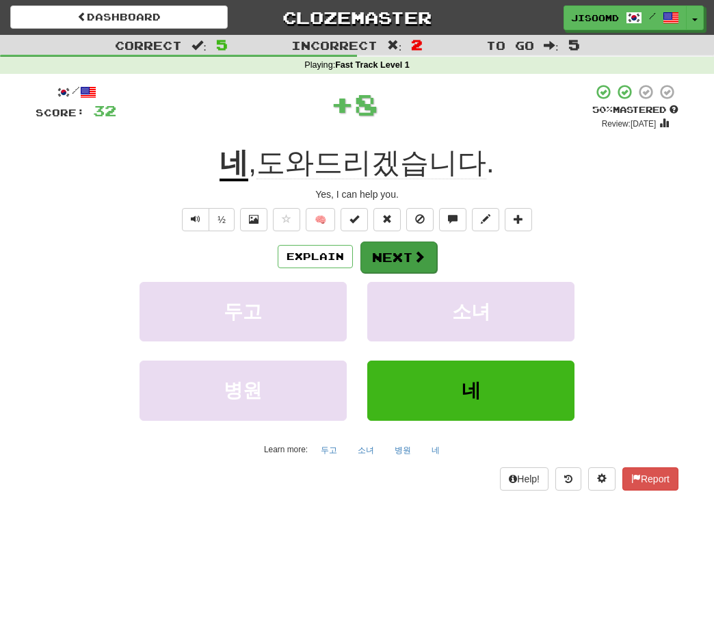
click at [378, 269] on button "Next" at bounding box center [399, 257] width 77 height 31
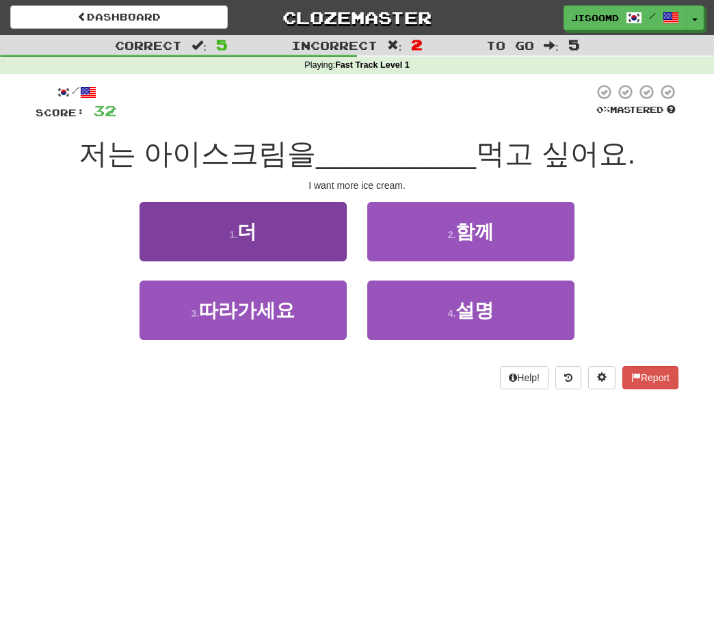
click at [295, 250] on button "1 . 더" at bounding box center [243, 232] width 207 height 60
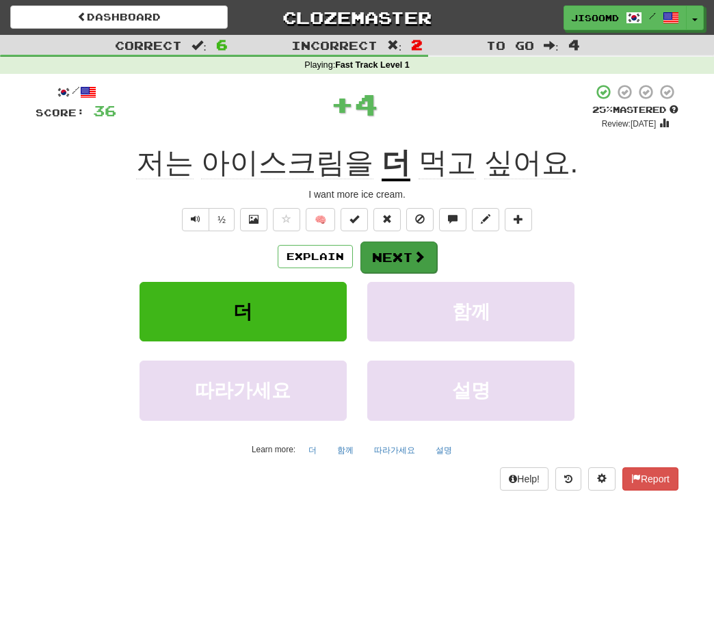
click at [398, 261] on button "Next" at bounding box center [399, 257] width 77 height 31
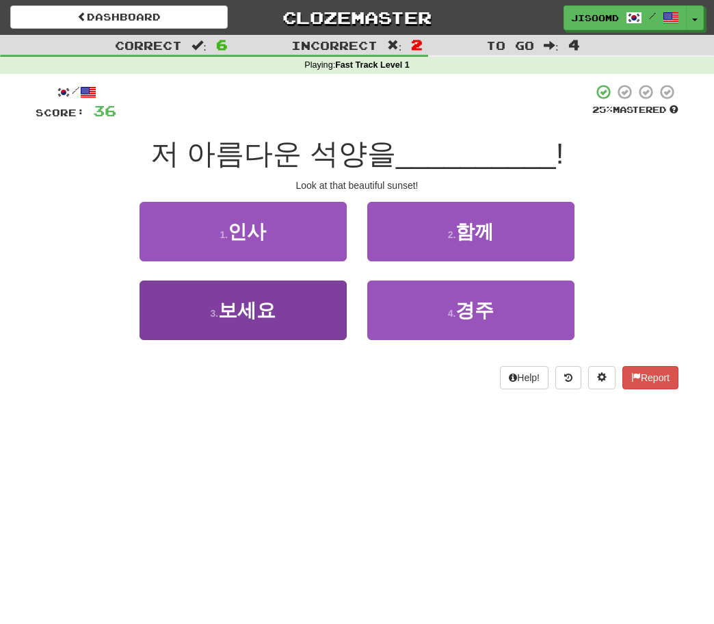
click at [307, 323] on button "3 . 보세요" at bounding box center [243, 311] width 207 height 60
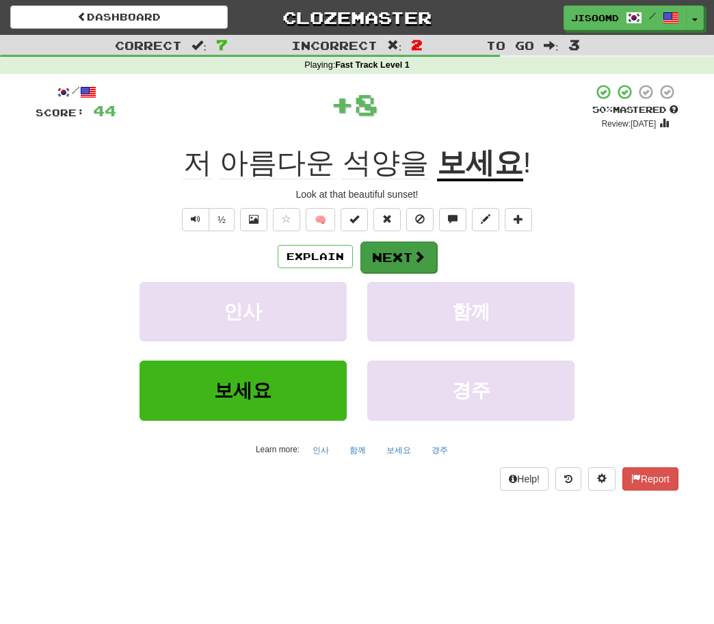
click at [399, 259] on button "Next" at bounding box center [399, 257] width 77 height 31
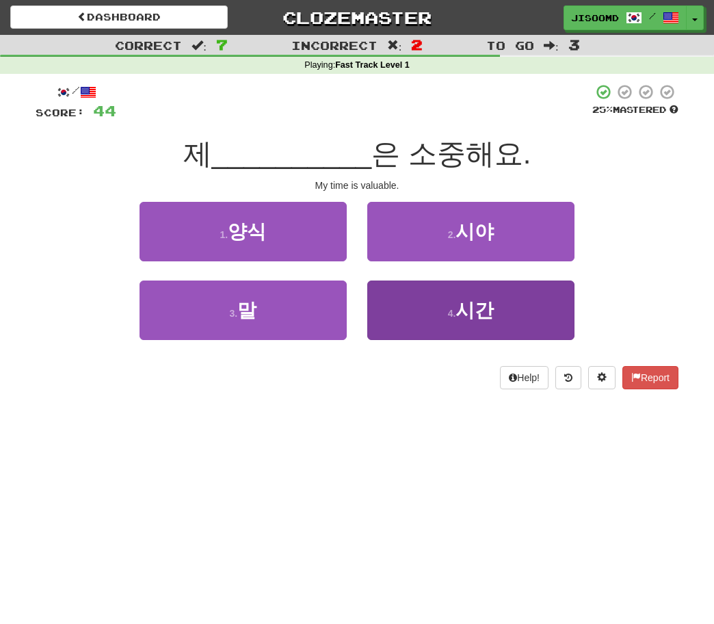
click at [413, 316] on button "4 . 시간" at bounding box center [471, 311] width 207 height 60
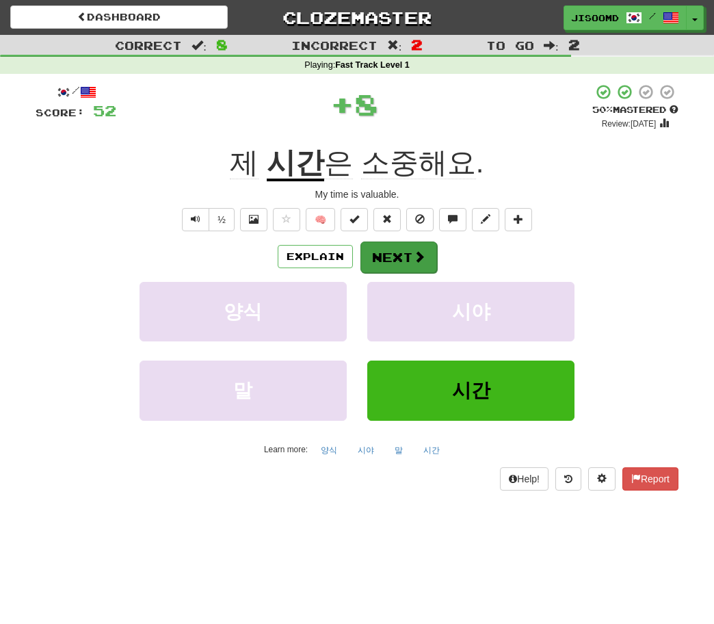
click at [385, 253] on button "Next" at bounding box center [399, 257] width 77 height 31
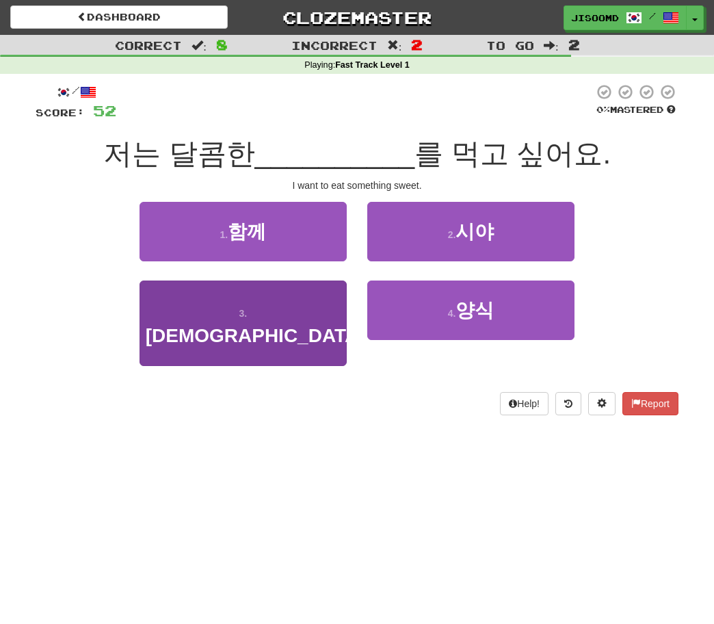
click at [281, 337] on button "3 . [DEMOGRAPHIC_DATA]" at bounding box center [243, 324] width 207 height 86
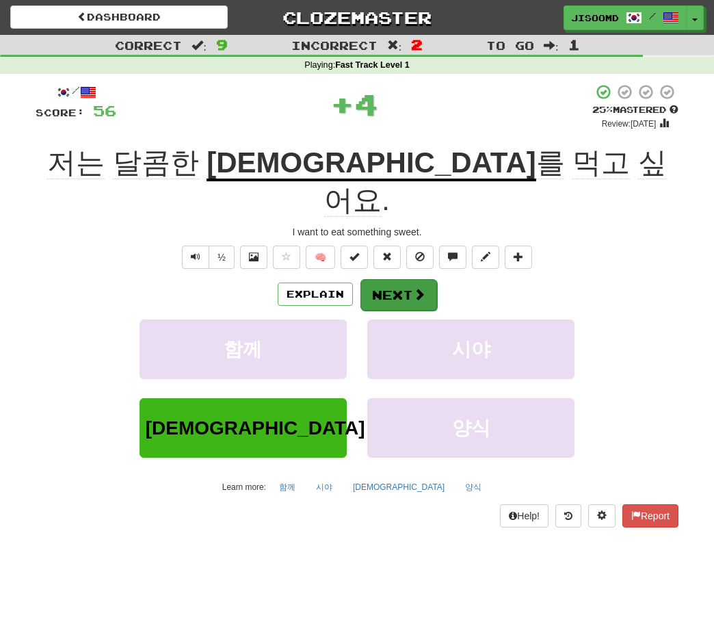
click at [389, 279] on button "Next" at bounding box center [399, 294] width 77 height 31
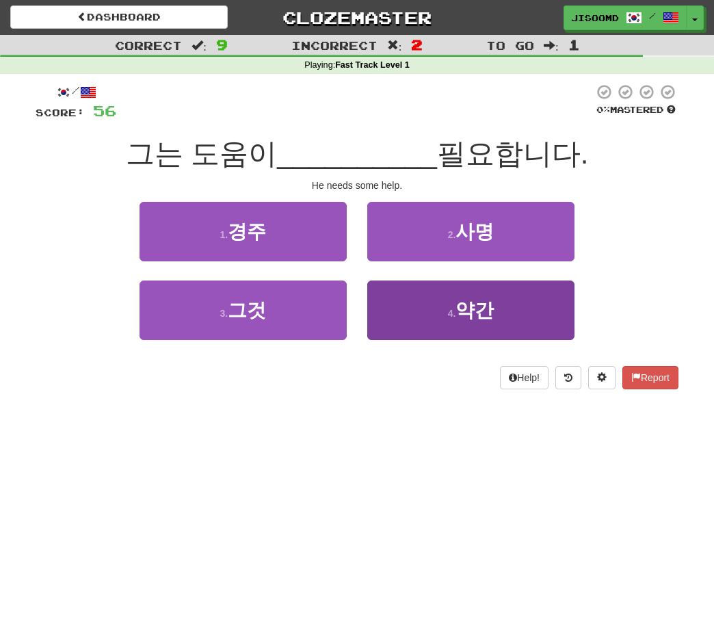
click at [398, 307] on button "4 . 약간" at bounding box center [471, 311] width 207 height 60
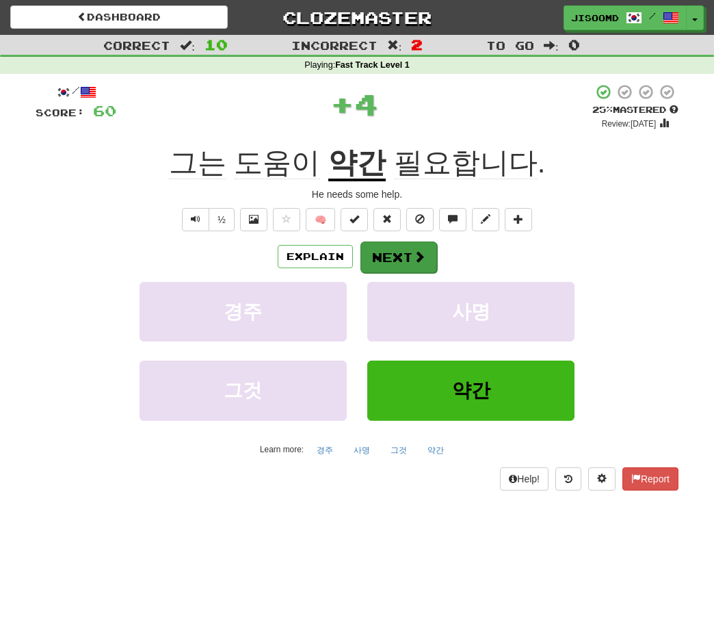
click at [396, 263] on button "Next" at bounding box center [399, 257] width 77 height 31
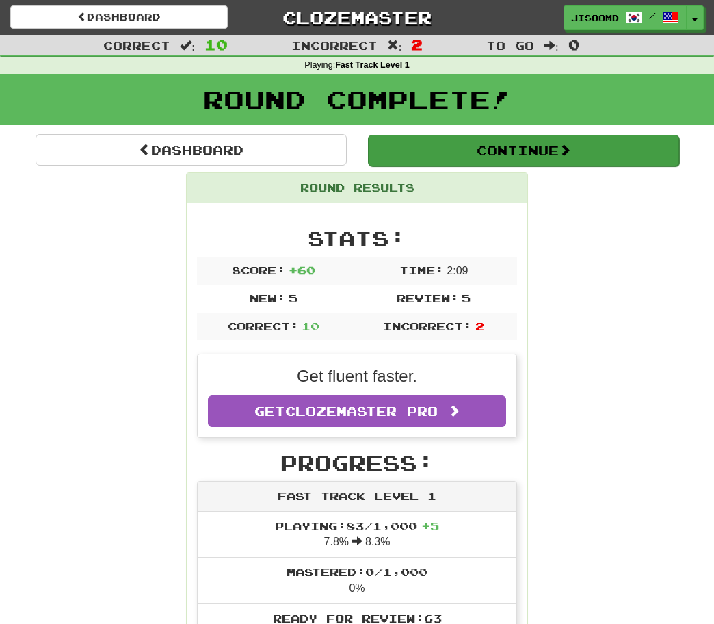
click at [461, 151] on button "Continue" at bounding box center [523, 150] width 311 height 31
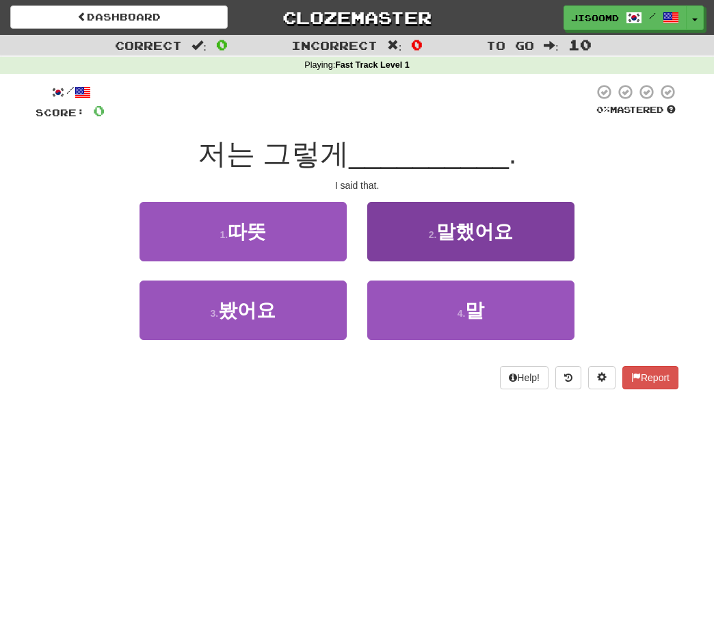
click at [445, 231] on span "말했어요" at bounding box center [475, 231] width 77 height 21
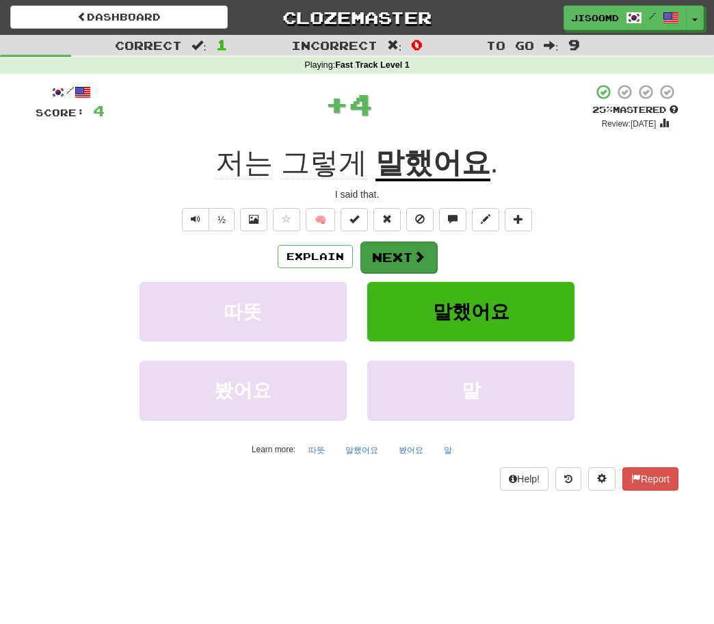
click at [395, 270] on button "Next" at bounding box center [399, 257] width 77 height 31
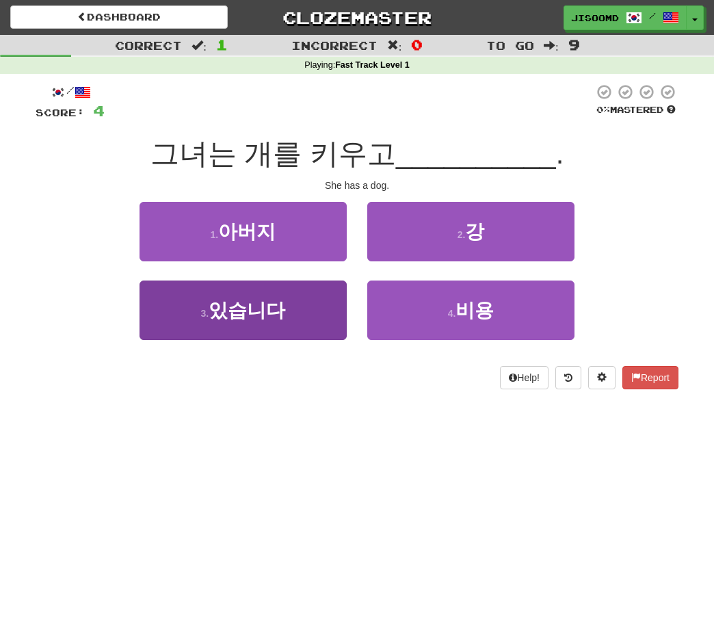
click at [322, 333] on button "3 . 있습니다" at bounding box center [243, 311] width 207 height 60
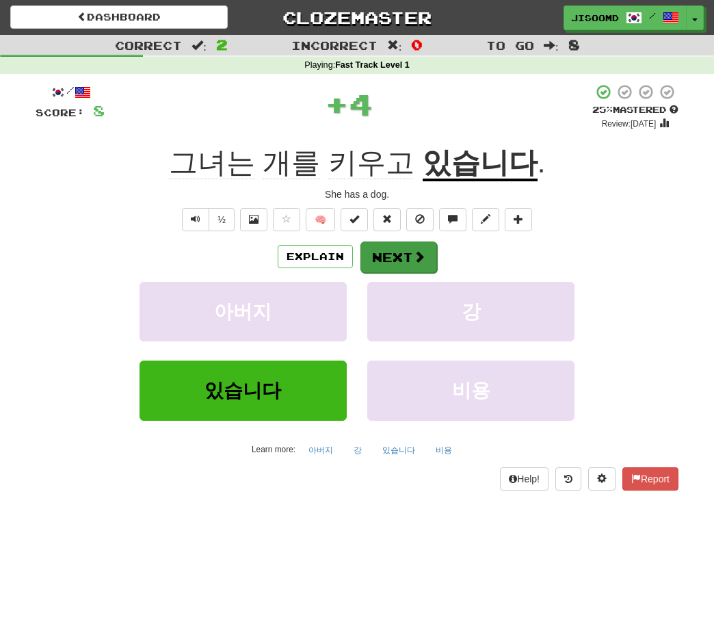
click at [387, 263] on button "Next" at bounding box center [399, 257] width 77 height 31
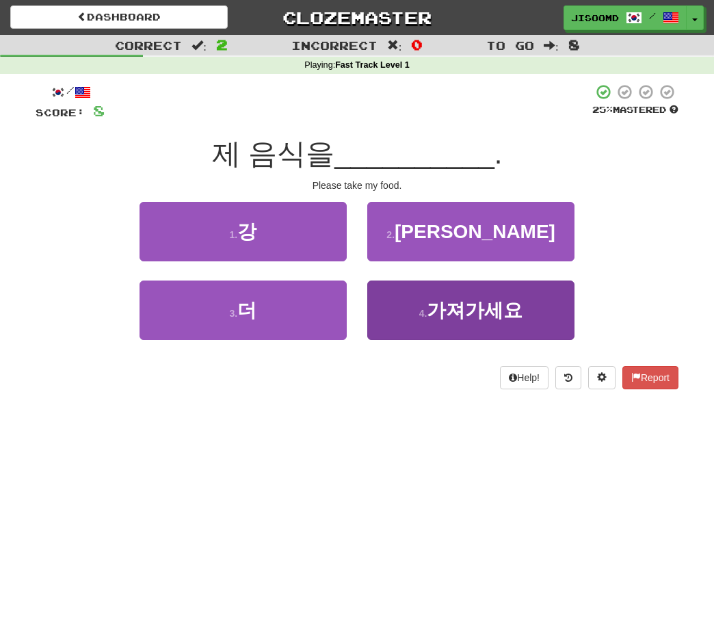
click at [442, 311] on span "가져가세요" at bounding box center [475, 310] width 96 height 21
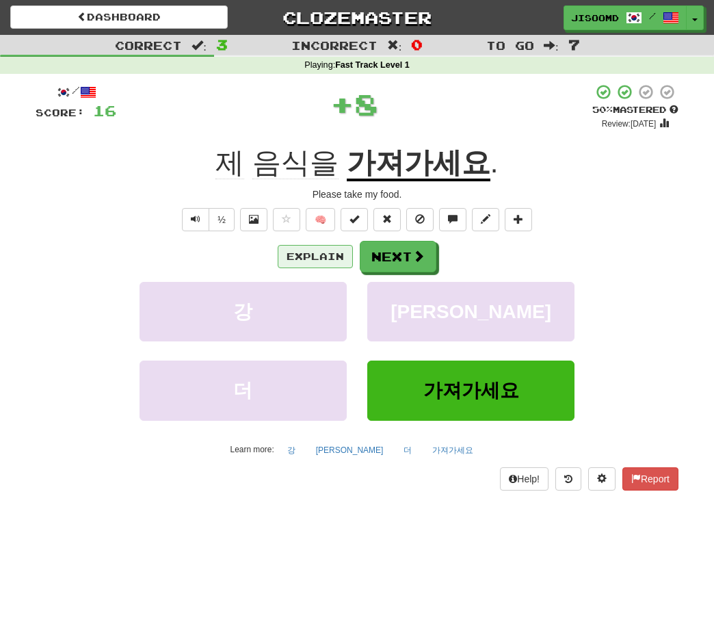
click at [317, 251] on button "Explain" at bounding box center [315, 256] width 75 height 23
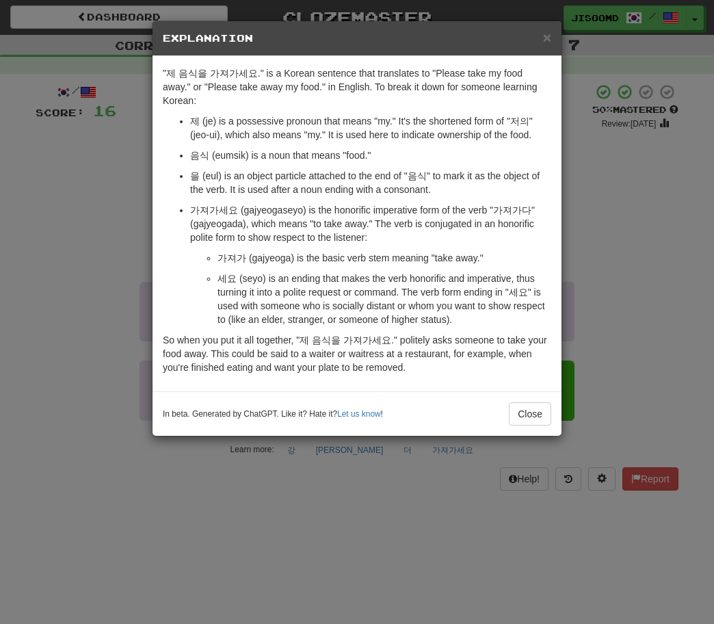
click at [271, 508] on div "× Explanation "제 음식을 가져가세요." is a Korean sentence that translates to "Please ta…" at bounding box center [357, 312] width 714 height 624
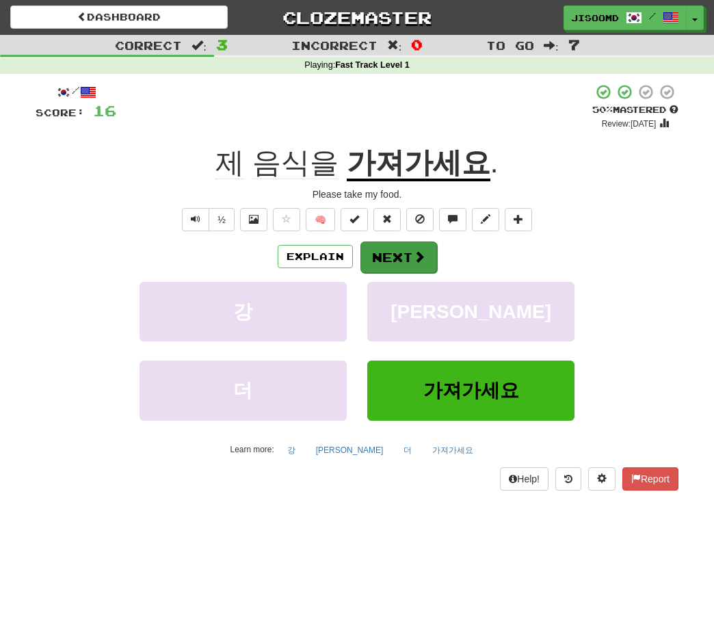
click at [420, 257] on span at bounding box center [419, 256] width 12 height 12
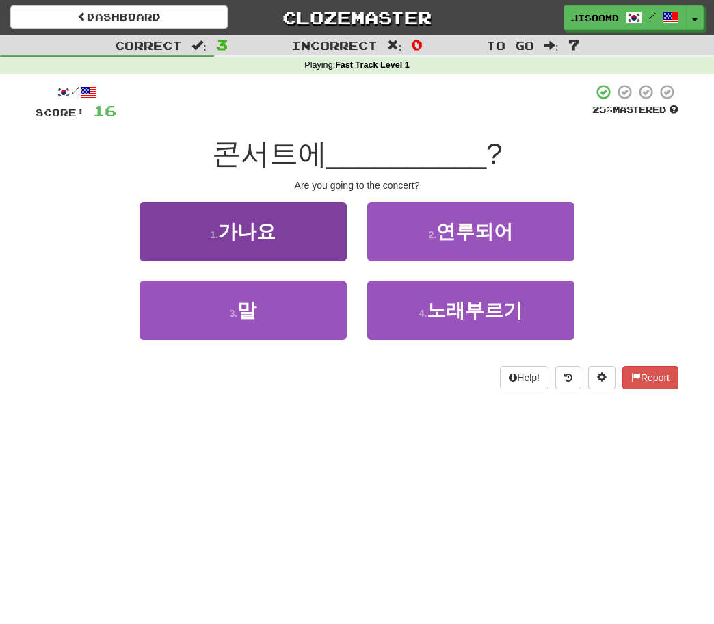
click at [305, 218] on button "1 . 가나요" at bounding box center [243, 232] width 207 height 60
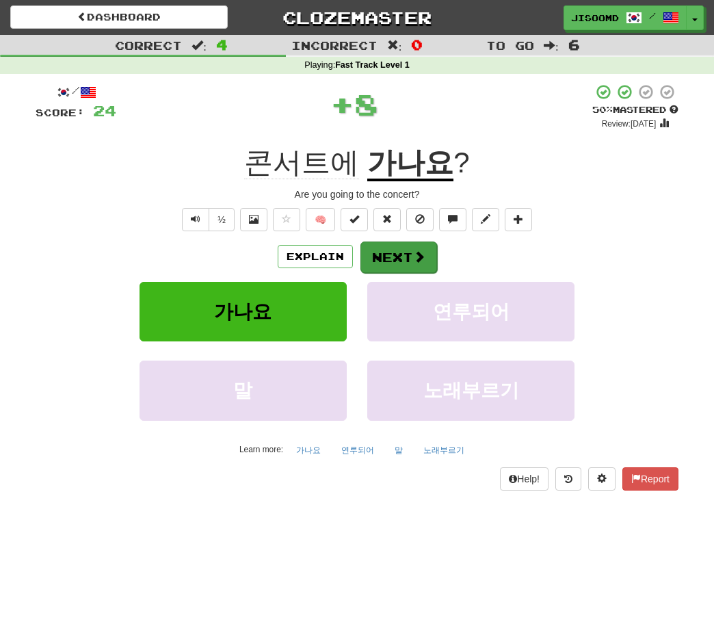
click at [401, 263] on button "Next" at bounding box center [399, 257] width 77 height 31
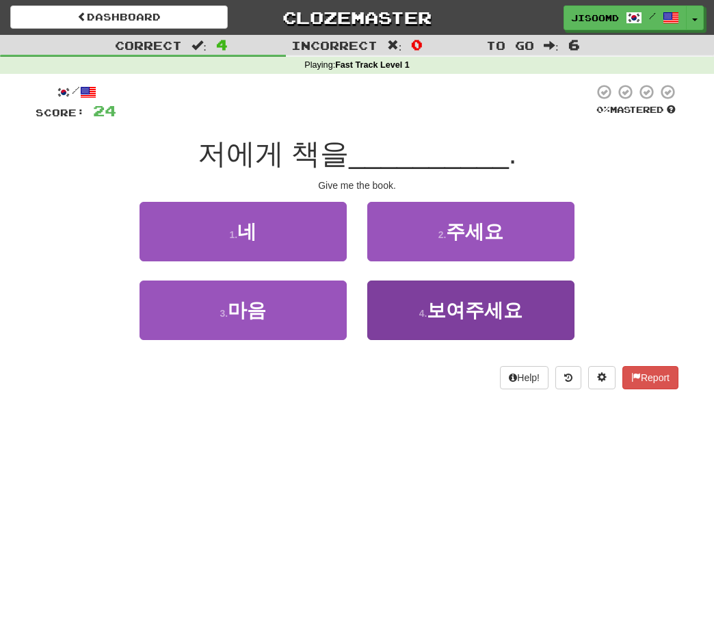
click at [436, 315] on span "보여주세요" at bounding box center [475, 310] width 96 height 21
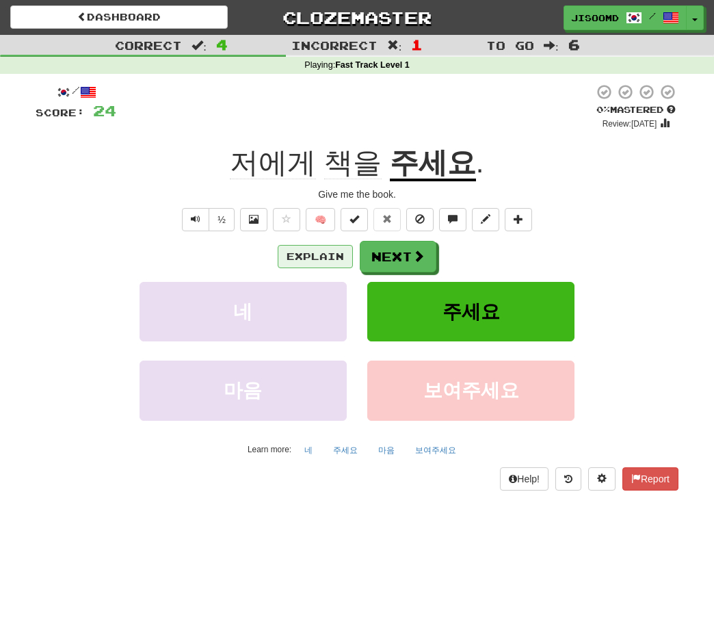
click at [311, 251] on button "Explain" at bounding box center [315, 256] width 75 height 23
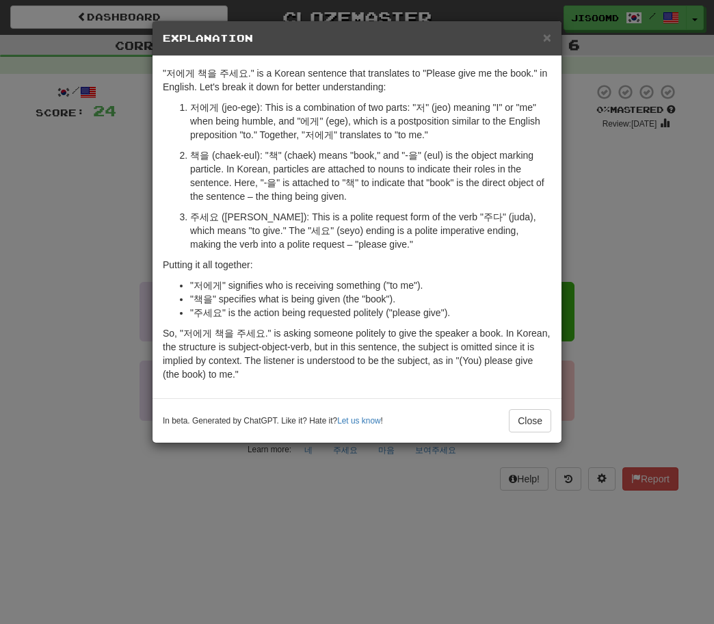
click at [133, 298] on div "× Explanation "저에게 책을 주세요." is a Korean sentence that translates to "Please giv…" at bounding box center [357, 312] width 714 height 624
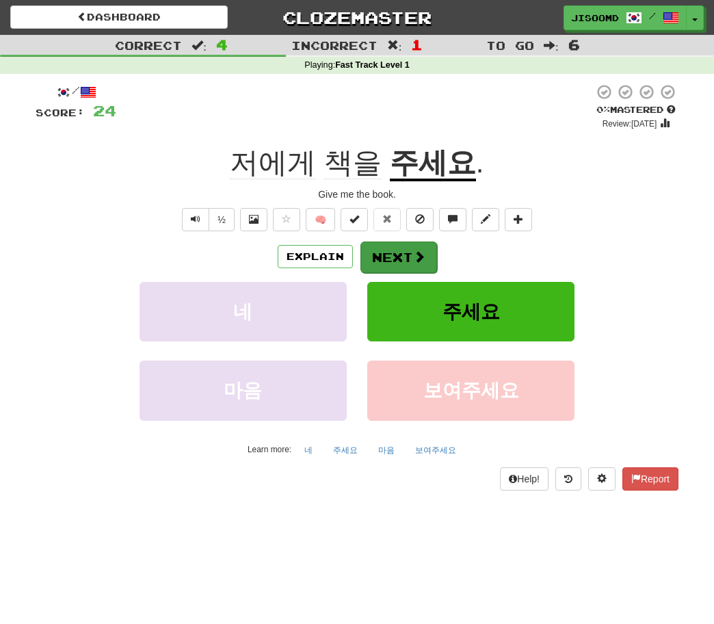
click at [413, 250] on span at bounding box center [419, 256] width 12 height 12
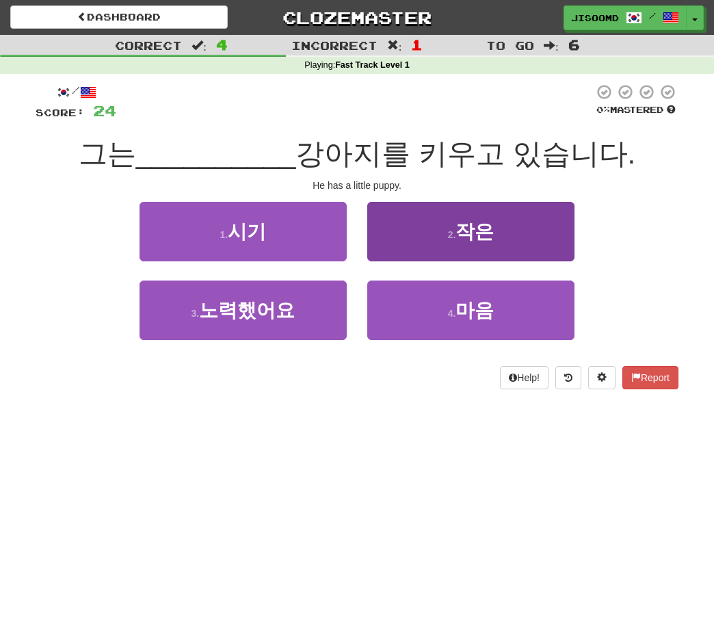
click at [446, 210] on button "2 . 작은" at bounding box center [471, 232] width 207 height 60
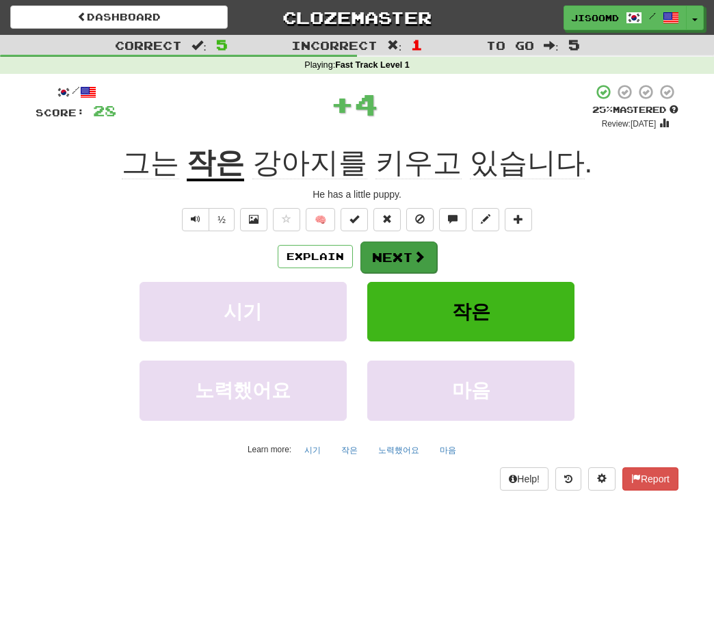
click at [385, 249] on button "Next" at bounding box center [399, 257] width 77 height 31
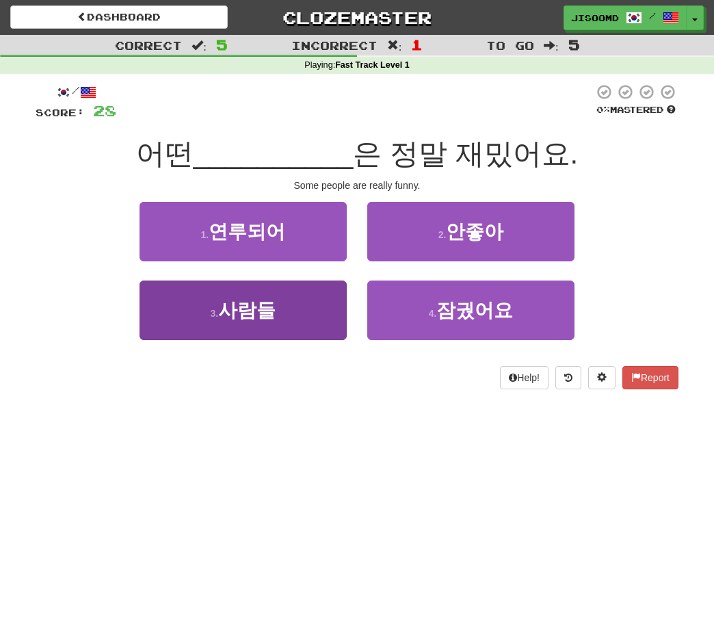
click at [287, 311] on button "3 . 사람들" at bounding box center [243, 311] width 207 height 60
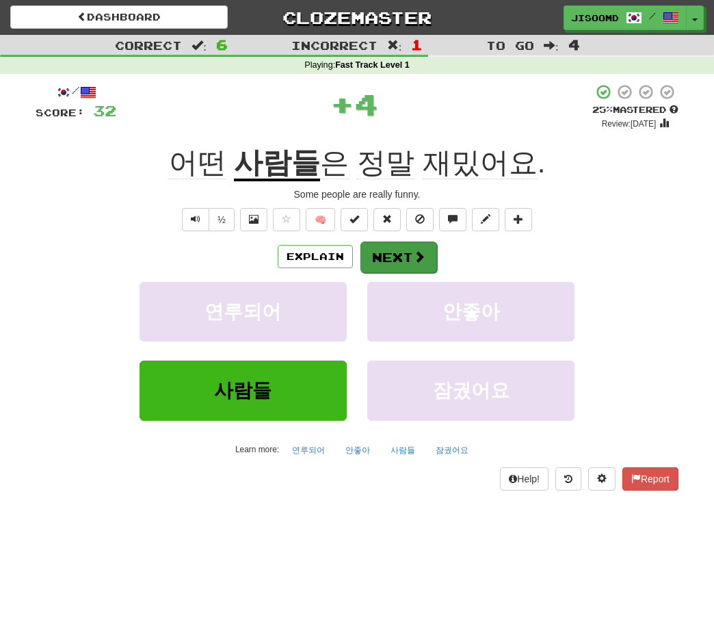
click at [376, 256] on button "Next" at bounding box center [399, 257] width 77 height 31
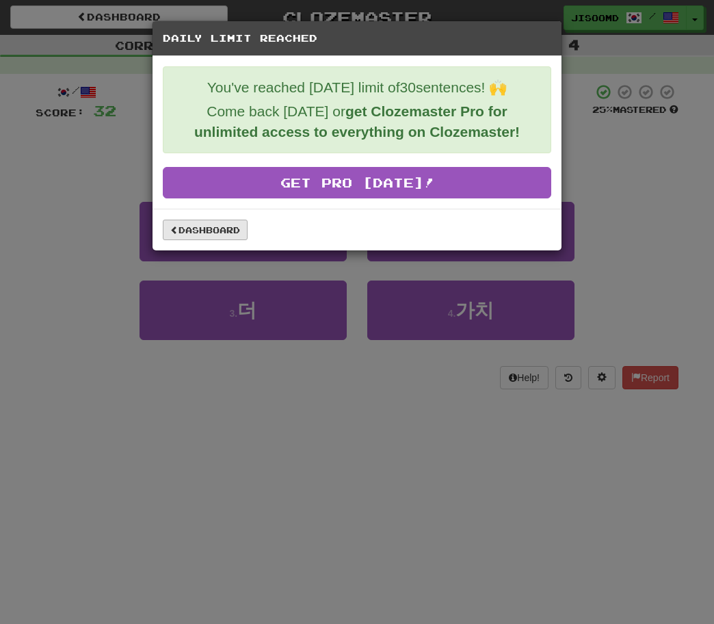
click at [203, 233] on link "Dashboard" at bounding box center [205, 230] width 85 height 21
